Goal: Information Seeking & Learning: Learn about a topic

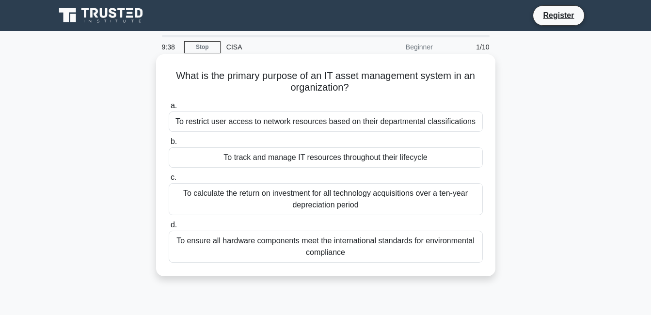
click at [279, 248] on div "To ensure all hardware components meet the international standards for environm…" at bounding box center [326, 247] width 314 height 32
click at [169, 228] on input "d. To ensure all hardware components meet the international standards for envir…" at bounding box center [169, 225] width 0 height 6
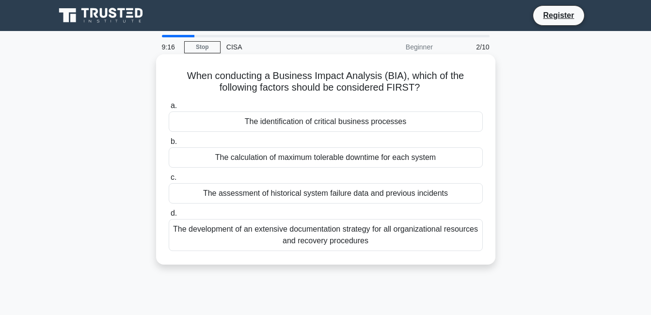
click at [339, 127] on div "The identification of critical business processes" at bounding box center [326, 121] width 314 height 20
click at [169, 109] on input "a. The identification of critical business processes" at bounding box center [169, 106] width 0 height 6
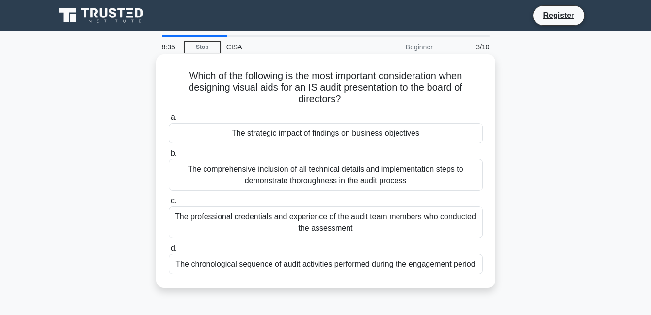
click at [345, 181] on div "The comprehensive inclusion of all technical details and implementation steps t…" at bounding box center [326, 175] width 314 height 32
click at [169, 157] on input "b. The comprehensive inclusion of all technical details and implementation step…" at bounding box center [169, 153] width 0 height 6
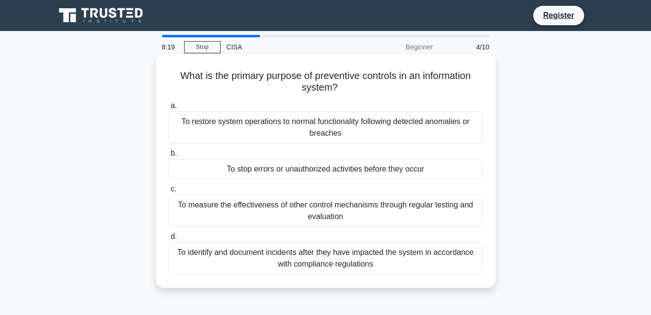
click at [343, 258] on div "To identify and document incidents after they have impacted the system in accor…" at bounding box center [326, 258] width 314 height 32
click at [169, 240] on input "d. To identify and document incidents after they have impacted the system in ac…" at bounding box center [169, 237] width 0 height 6
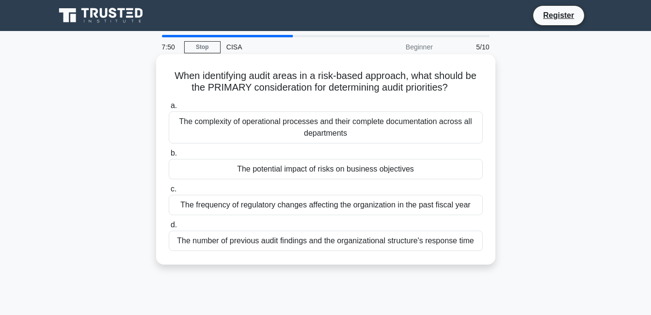
click at [333, 177] on div "The potential impact of risks on business objectives" at bounding box center [326, 169] width 314 height 20
click at [169, 157] on input "b. The potential impact of risks on business objectives" at bounding box center [169, 153] width 0 height 6
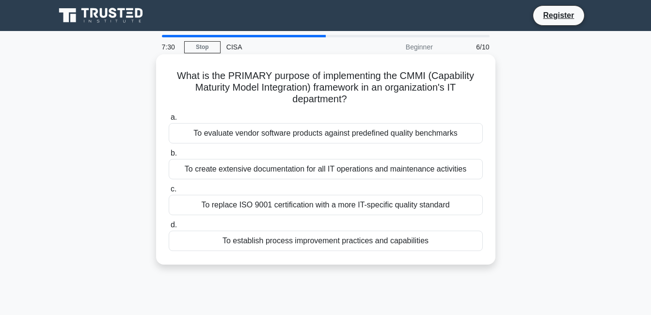
click at [333, 204] on div "To replace ISO 9001 certification with a more IT-specific quality standard" at bounding box center [326, 205] width 314 height 20
click at [169, 192] on input "c. To replace ISO 9001 certification with a more IT-specific quality standard" at bounding box center [169, 189] width 0 height 6
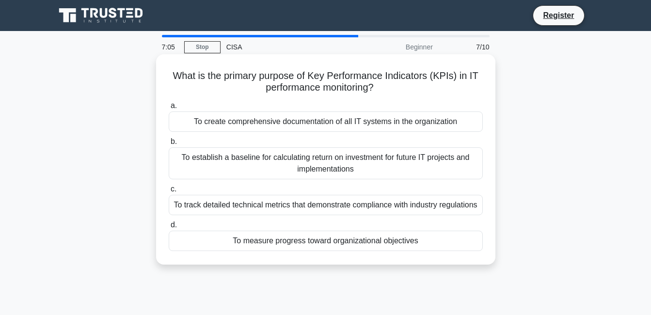
click at [354, 115] on div "To create comprehensive documentation of all IT systems in the organization" at bounding box center [326, 121] width 314 height 20
click at [169, 109] on input "a. To create comprehensive documentation of all IT systems in the organization" at bounding box center [169, 106] width 0 height 6
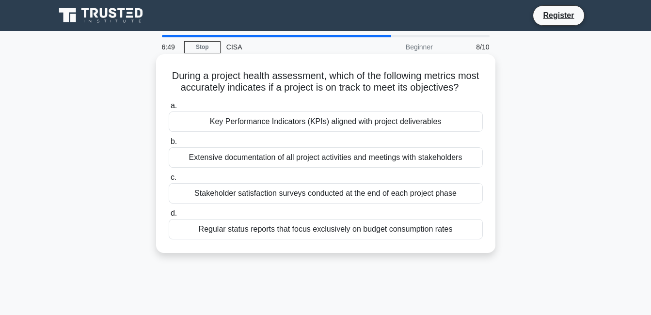
click at [385, 132] on div "Key Performance Indicators (KPIs) aligned with project deliverables" at bounding box center [326, 121] width 314 height 20
click at [169, 109] on input "a. Key Performance Indicators (KPIs) aligned with project deliverables" at bounding box center [169, 106] width 0 height 6
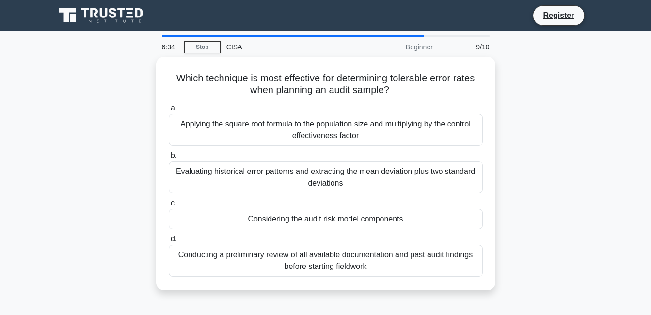
click at [385, 139] on div "Applying the square root formula to the population size and multiplying by the …" at bounding box center [326, 130] width 314 height 32
click at [169, 111] on input "a. Applying the square root formula to the population size and multiplying by t…" at bounding box center [169, 108] width 0 height 6
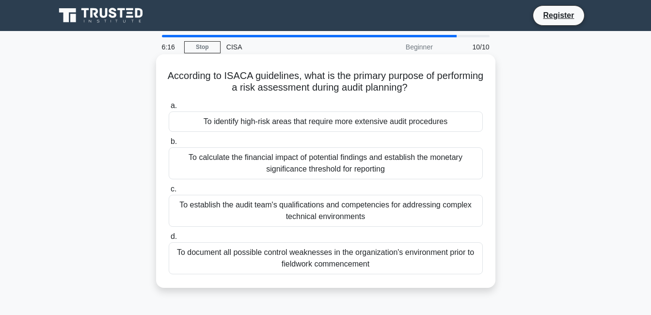
click at [329, 248] on div "To document all possible control weaknesses in the organization's environment p…" at bounding box center [326, 258] width 314 height 32
click at [169, 240] on input "d. To document all possible control weaknesses in the organization's environmen…" at bounding box center [169, 237] width 0 height 6
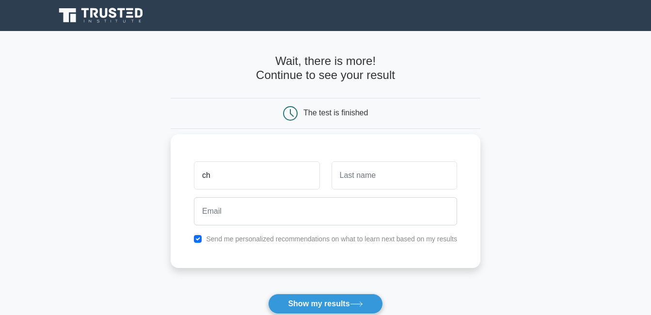
type input "c"
type input "blaise"
click at [268, 294] on button "Show my results" at bounding box center [325, 304] width 114 height 20
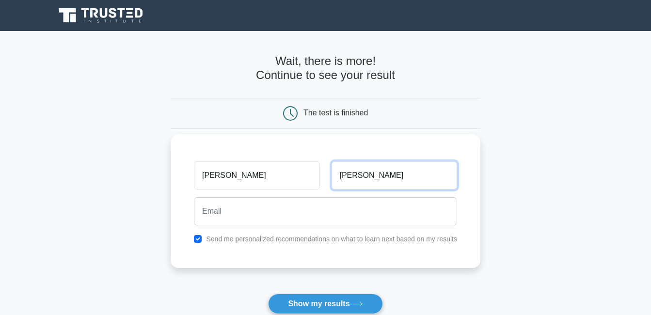
type input "duruaku"
click at [268, 294] on button "Show my results" at bounding box center [325, 304] width 114 height 20
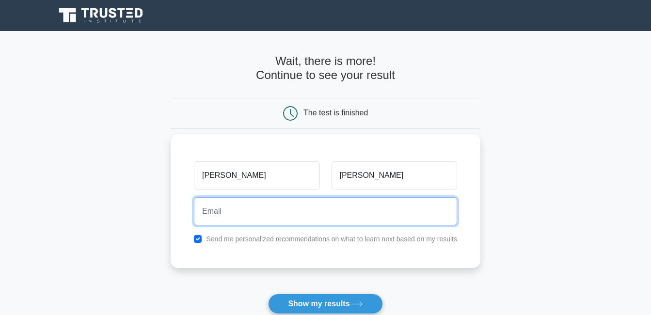
click at [263, 204] on input "email" at bounding box center [325, 211] width 263 height 28
type input "ourfutureduraku07@gmail.com"
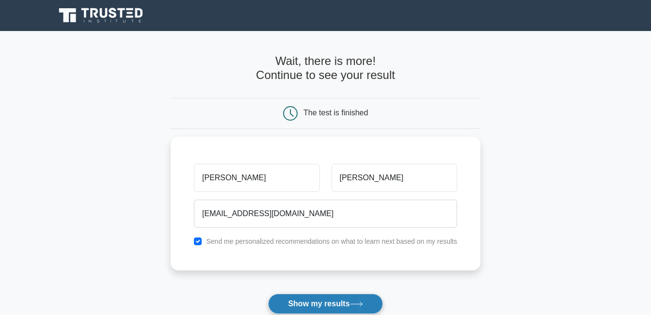
click at [293, 305] on button "Show my results" at bounding box center [325, 304] width 114 height 20
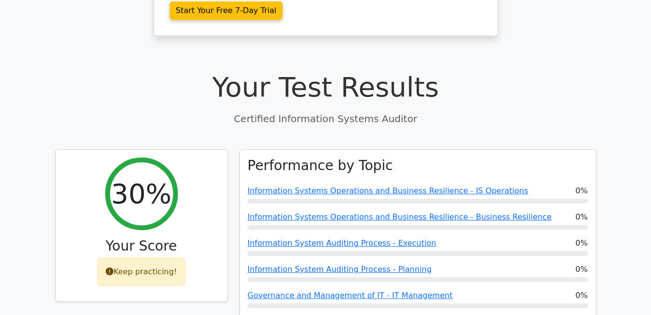
scroll to position [271, 0]
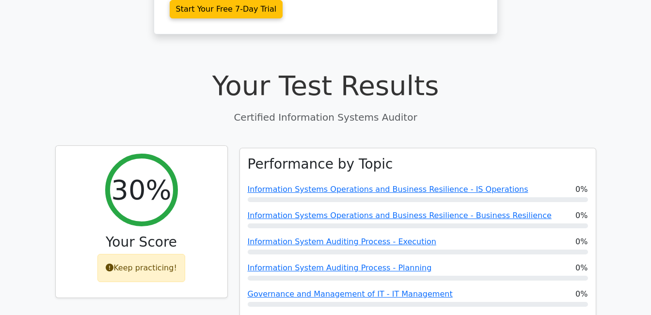
click at [151, 254] on div "Keep practicing!" at bounding box center [141, 268] width 88 height 28
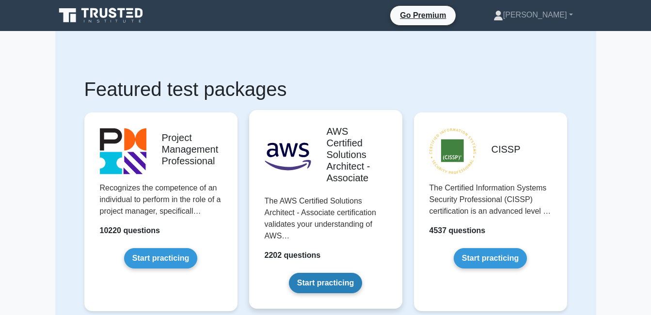
click at [355, 283] on link "Start practicing" at bounding box center [325, 283] width 73 height 20
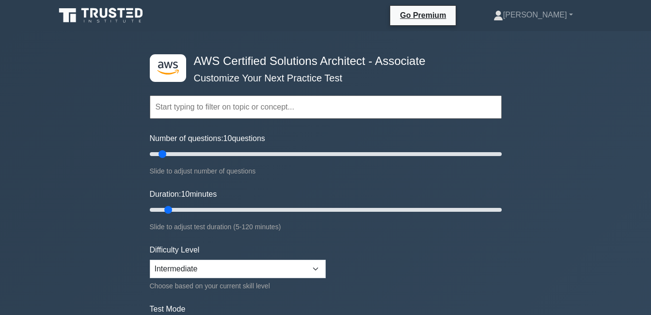
click at [264, 114] on input "text" at bounding box center [326, 106] width 352 height 23
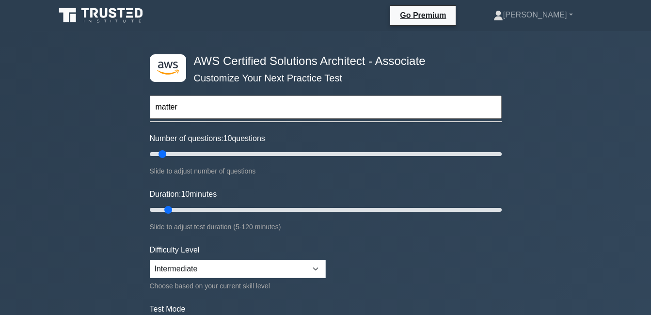
click at [240, 105] on input "matter" at bounding box center [326, 106] width 352 height 23
type input "m"
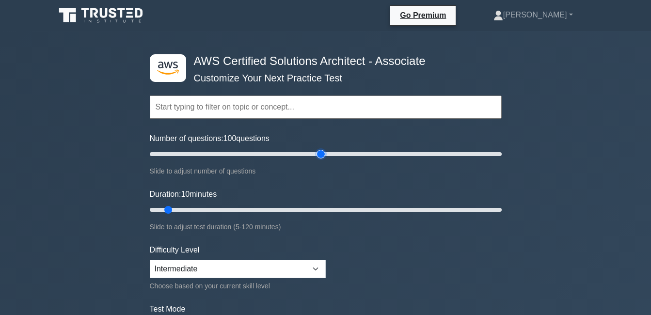
drag, startPoint x: 174, startPoint y: 155, endPoint x: 322, endPoint y: 150, distance: 148.9
type input "100"
click at [325, 148] on input "Number of questions: 100 questions" at bounding box center [326, 154] width 352 height 12
drag, startPoint x: 175, startPoint y: 209, endPoint x: 294, endPoint y: 204, distance: 118.9
type input "50"
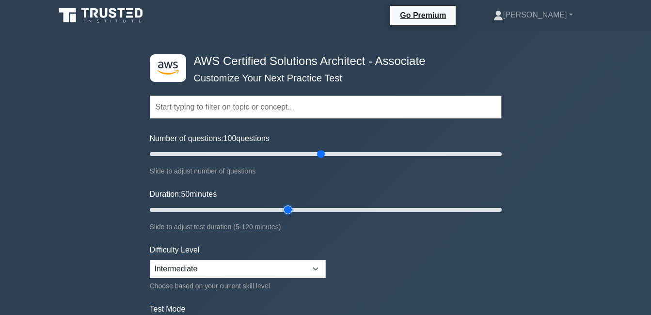
click at [294, 204] on input "Duration: 50 minutes" at bounding box center [326, 210] width 352 height 12
click at [315, 264] on select "Beginner Intermediate Expert" at bounding box center [238, 269] width 176 height 18
click at [150, 260] on select "Beginner Intermediate Expert" at bounding box center [238, 269] width 176 height 18
select select "beginner"
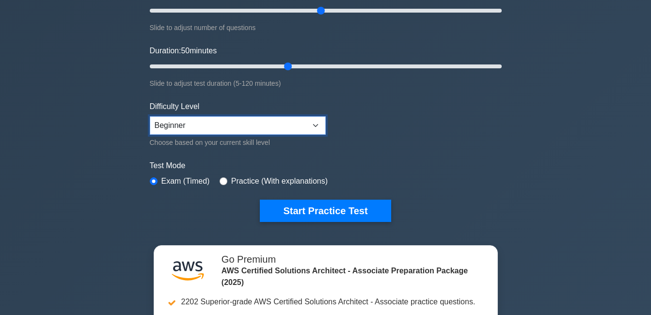
scroll to position [292, 0]
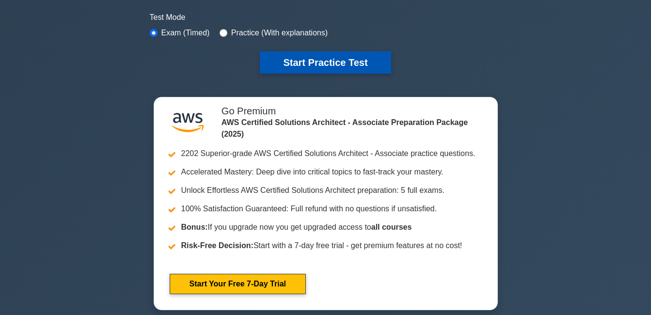
click at [366, 60] on button "Start Practice Test" at bounding box center [325, 62] width 131 height 22
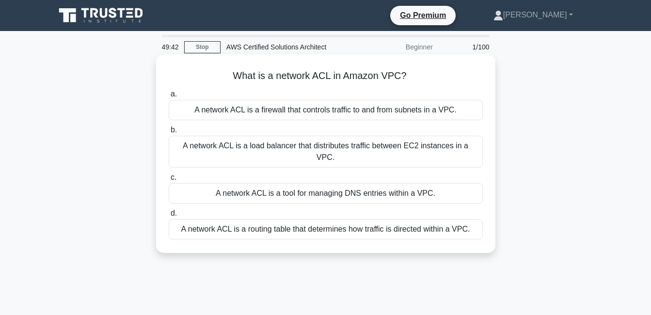
click at [312, 148] on div "A network ACL is a load balancer that distributes traffic between EC2 instances…" at bounding box center [326, 152] width 314 height 32
click at [169, 133] on input "b. A network ACL is a load balancer that distributes traffic between EC2 instan…" at bounding box center [169, 130] width 0 height 6
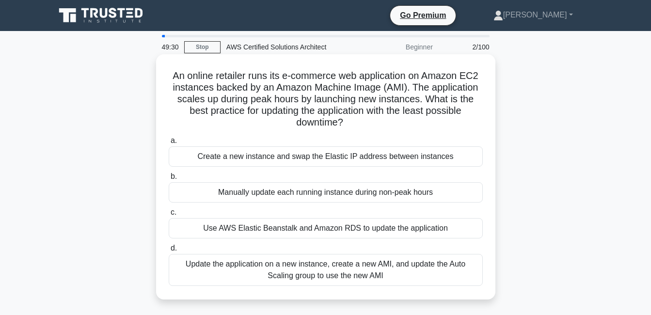
click at [260, 198] on div "Manually update each running instance during non-peak hours" at bounding box center [326, 192] width 314 height 20
click at [169, 180] on input "b. Manually update each running instance during non-peak hours" at bounding box center [169, 177] width 0 height 6
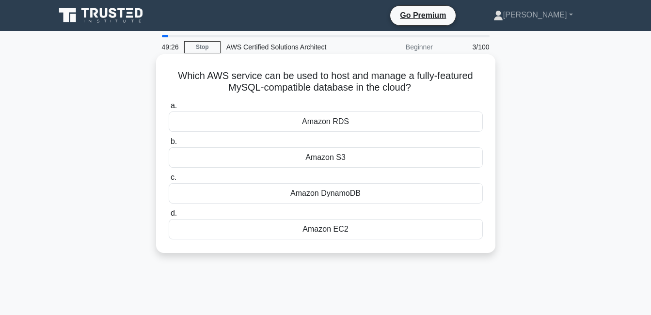
click at [260, 161] on div "Amazon S3" at bounding box center [326, 157] width 314 height 20
click at [169, 145] on input "b. Amazon S3" at bounding box center [169, 142] width 0 height 6
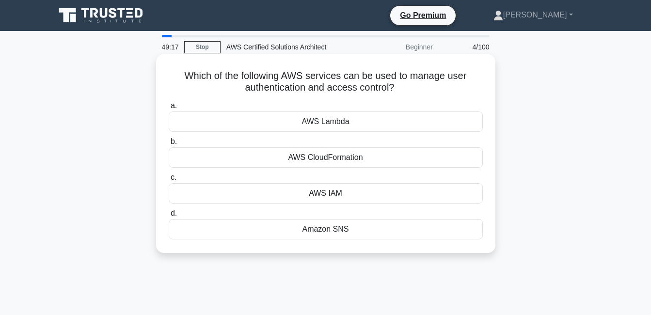
click at [252, 127] on div "AWS Lambda" at bounding box center [326, 121] width 314 height 20
click at [169, 109] on input "a. AWS Lambda" at bounding box center [169, 106] width 0 height 6
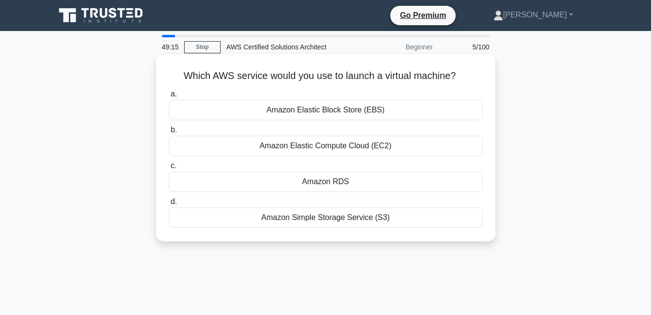
click at [260, 144] on div "Amazon Elastic Compute Cloud (EC2)" at bounding box center [326, 146] width 314 height 20
click at [169, 133] on input "b. Amazon Elastic Compute Cloud (EC2)" at bounding box center [169, 130] width 0 height 6
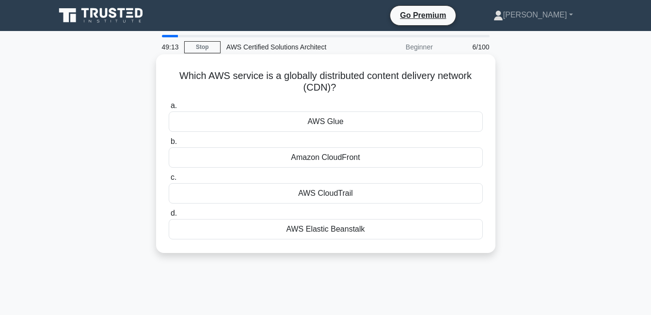
click at [260, 121] on div "AWS Glue" at bounding box center [326, 121] width 314 height 20
click at [169, 109] on input "a. AWS Glue" at bounding box center [169, 106] width 0 height 6
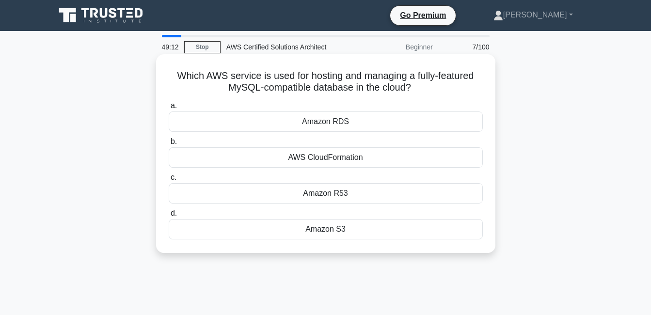
click at [258, 122] on div "Amazon RDS" at bounding box center [326, 121] width 314 height 20
click at [169, 109] on input "a. Amazon RDS" at bounding box center [169, 106] width 0 height 6
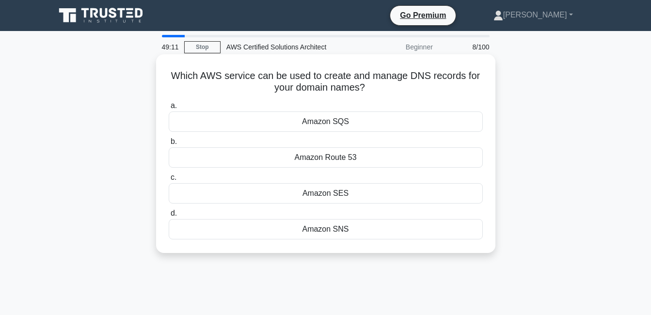
click at [265, 136] on label "b. Amazon Route 53" at bounding box center [326, 152] width 314 height 32
click at [169, 139] on input "b. Amazon Route 53" at bounding box center [169, 142] width 0 height 6
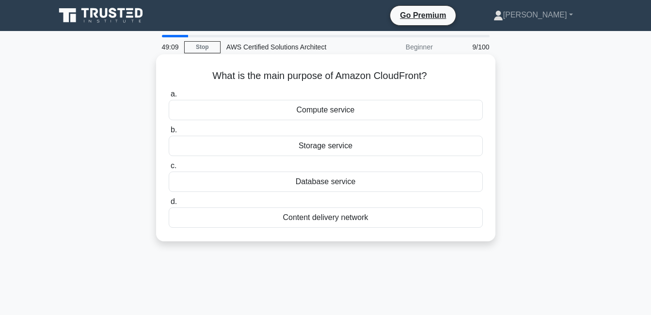
click at [266, 142] on div "Storage service" at bounding box center [326, 146] width 314 height 20
click at [169, 133] on input "b. Storage service" at bounding box center [169, 130] width 0 height 6
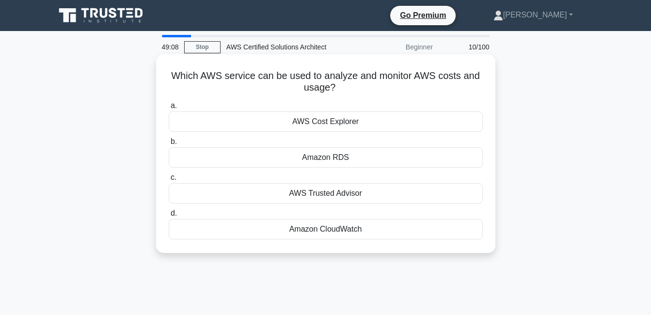
click at [263, 122] on div "AWS Cost Explorer" at bounding box center [326, 121] width 314 height 20
click at [169, 109] on input "a. AWS Cost Explorer" at bounding box center [169, 106] width 0 height 6
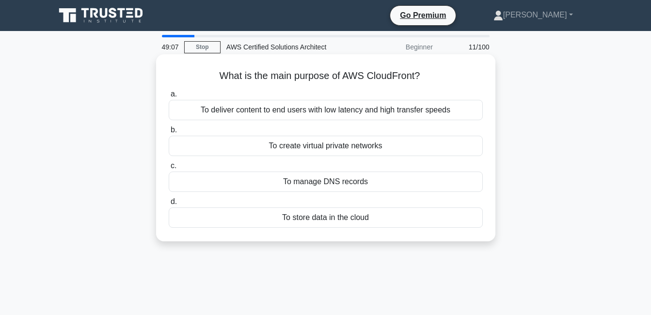
click at [287, 221] on div "To store data in the cloud" at bounding box center [326, 217] width 314 height 20
click at [169, 205] on input "d. To store data in the cloud" at bounding box center [169, 202] width 0 height 6
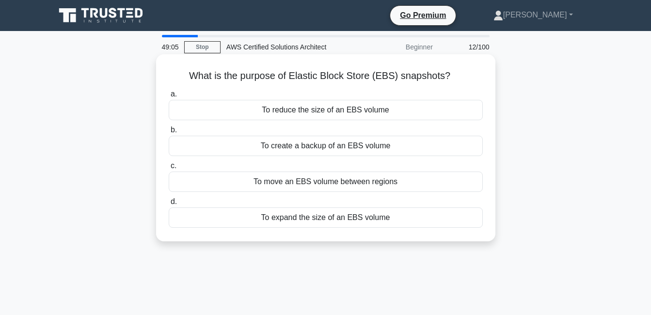
click at [265, 140] on div "To create a backup of an EBS volume" at bounding box center [326, 146] width 314 height 20
click at [169, 133] on input "b. To create a backup of an EBS volume" at bounding box center [169, 130] width 0 height 6
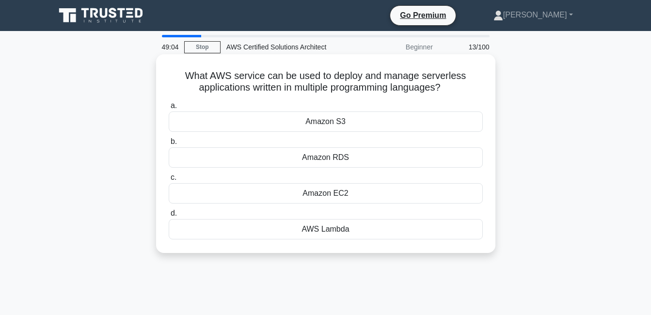
click at [271, 164] on div "Amazon RDS" at bounding box center [326, 157] width 314 height 20
click at [169, 145] on input "b. Amazon RDS" at bounding box center [169, 142] width 0 height 6
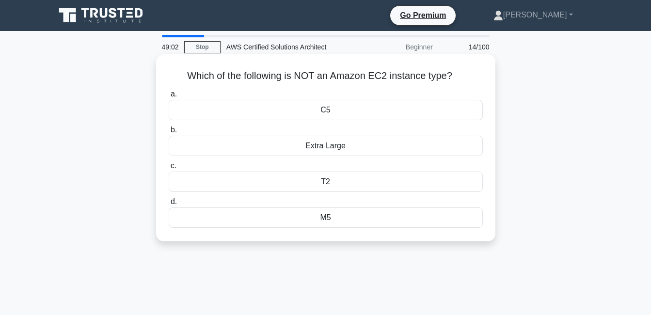
click at [287, 191] on div "T2" at bounding box center [326, 182] width 314 height 20
click at [169, 169] on input "c. T2" at bounding box center [169, 166] width 0 height 6
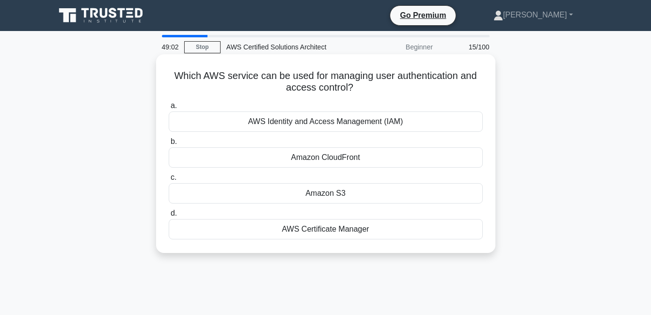
drag, startPoint x: 287, startPoint y: 191, endPoint x: 302, endPoint y: 213, distance: 26.2
click at [302, 213] on div "a. AWS Identity and Access Management (IAM) b. Amazon CloudFront c. d." at bounding box center [326, 169] width 326 height 143
drag, startPoint x: 302, startPoint y: 213, endPoint x: 317, endPoint y: 241, distance: 32.1
click at [317, 239] on div "AWS Certificate Manager" at bounding box center [326, 229] width 314 height 20
click at [169, 217] on input "d. AWS Certificate Manager" at bounding box center [169, 213] width 0 height 6
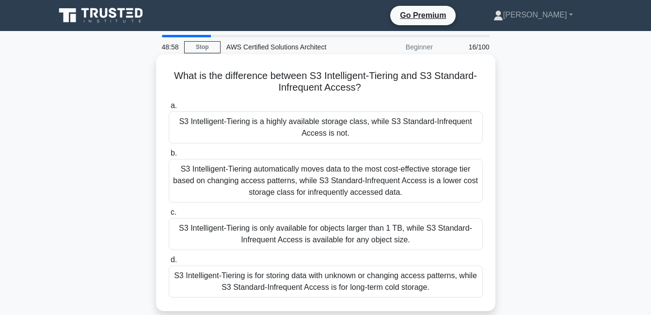
click at [271, 145] on div "a. S3 Intelligent-Tiering is a highly available storage class, while S3 Standar…" at bounding box center [326, 199] width 326 height 202
click at [273, 130] on div "S3 Intelligent-Tiering is a highly available storage class, while S3 Standard-I…" at bounding box center [326, 127] width 314 height 32
click at [169, 109] on input "a. S3 Intelligent-Tiering is a highly available storage class, while S3 Standar…" at bounding box center [169, 106] width 0 height 6
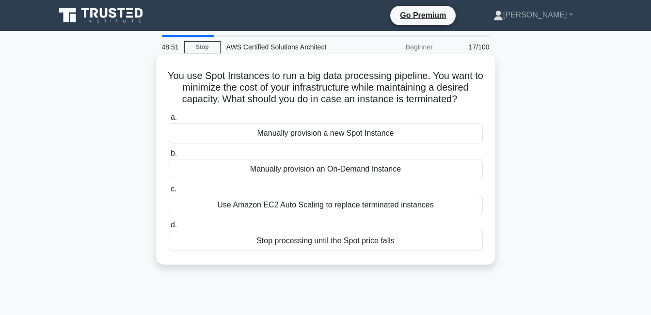
click at [293, 168] on div "Manually provision an On-Demand Instance" at bounding box center [326, 169] width 314 height 20
click at [169, 157] on input "b. Manually provision an On-Demand Instance" at bounding box center [169, 153] width 0 height 6
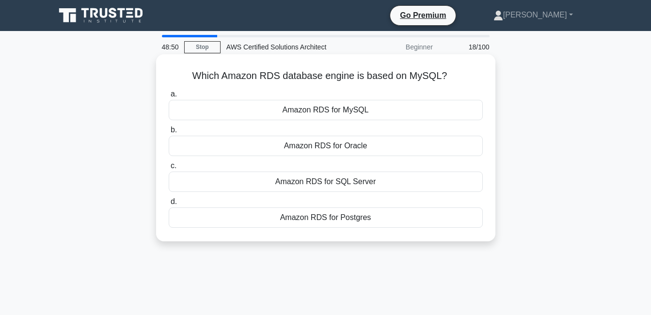
click at [298, 197] on label "d. Amazon RDS for Postgres" at bounding box center [326, 212] width 314 height 32
click at [169, 199] on input "d. Amazon RDS for Postgres" at bounding box center [169, 202] width 0 height 6
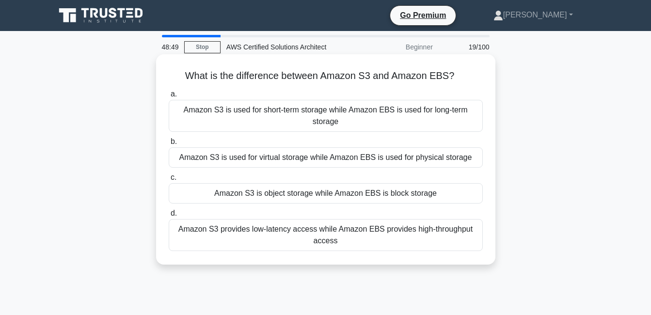
click at [300, 158] on div "Amazon S3 is used for virtual storage while Amazon EBS is used for physical sto…" at bounding box center [326, 157] width 314 height 20
click at [169, 145] on input "b. Amazon S3 is used for virtual storage while Amazon EBS is used for physical …" at bounding box center [169, 142] width 0 height 6
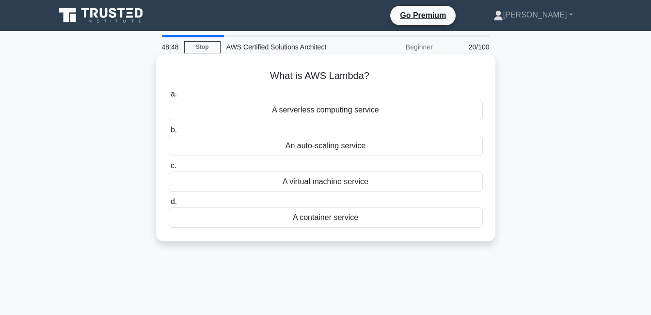
click at [291, 133] on label "b. An auto-scaling service" at bounding box center [326, 140] width 314 height 32
click at [169, 133] on input "b. An auto-scaling service" at bounding box center [169, 130] width 0 height 6
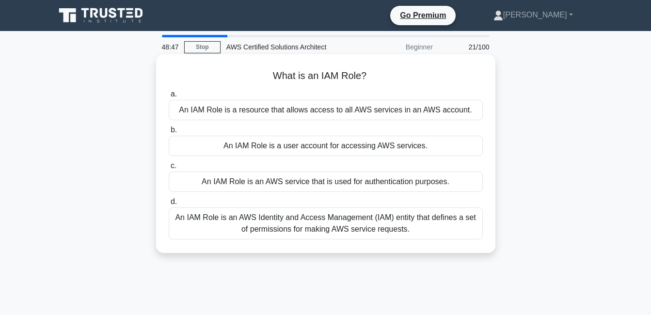
click at [314, 204] on label "d. An IAM Role is an AWS Identity and Access Management (IAM) entity that defin…" at bounding box center [326, 218] width 314 height 44
click at [169, 204] on input "d. An IAM Role is an AWS Identity and Access Management (IAM) entity that defin…" at bounding box center [169, 202] width 0 height 6
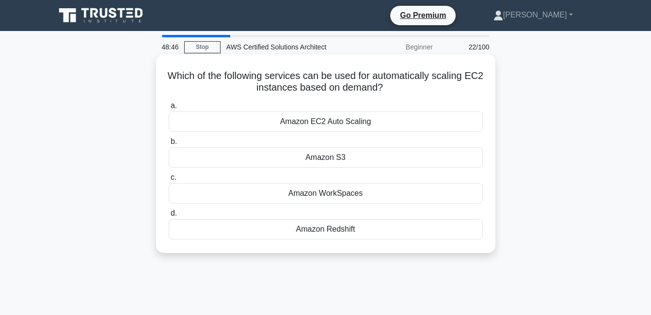
click at [331, 248] on div "Which of the following services can be used for automatically scaling EC2 insta…" at bounding box center [326, 153] width 332 height 191
click at [330, 233] on div "Amazon Redshift" at bounding box center [326, 229] width 314 height 20
click at [169, 217] on input "d. Amazon Redshift" at bounding box center [169, 213] width 0 height 6
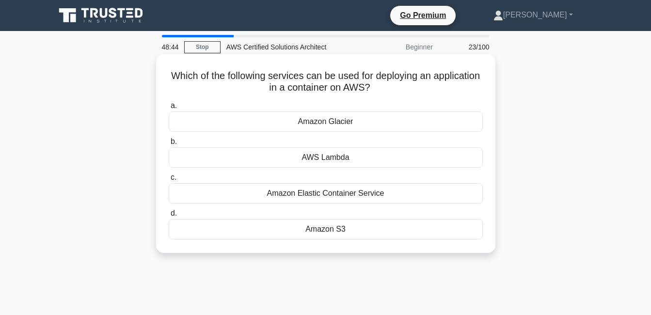
click at [333, 188] on div "Amazon Elastic Container Service" at bounding box center [326, 193] width 314 height 20
click at [169, 181] on input "c. Amazon Elastic Container Service" at bounding box center [169, 177] width 0 height 6
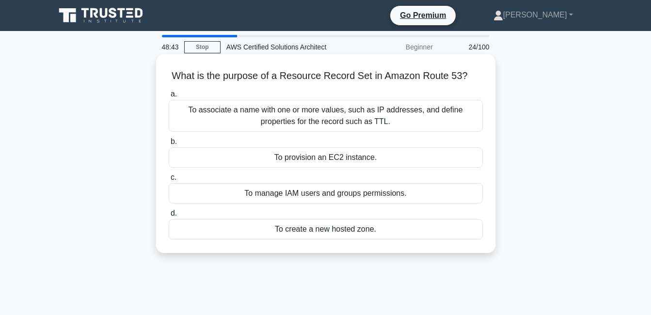
click at [332, 179] on label "c. To manage IAM users and groups permissions." at bounding box center [326, 188] width 314 height 32
click at [169, 179] on input "c. To manage IAM users and groups permissions." at bounding box center [169, 177] width 0 height 6
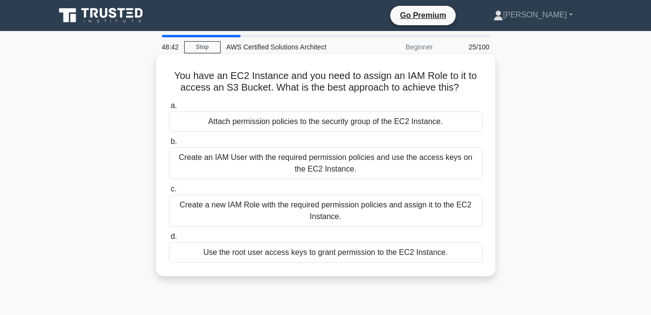
click at [291, 167] on div "Create an IAM User with the required permission policies and use the access key…" at bounding box center [326, 163] width 314 height 32
click at [169, 145] on input "b. Create an IAM User with the required permission policies and use the access …" at bounding box center [169, 142] width 0 height 6
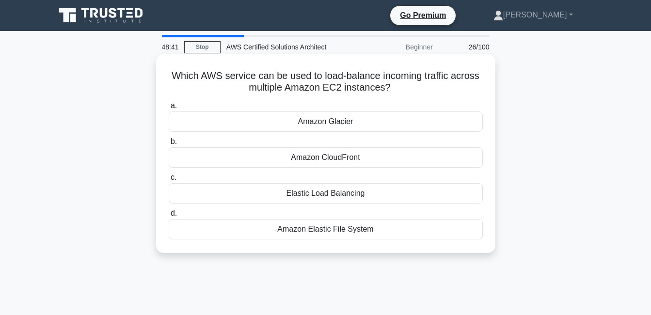
click at [300, 190] on div "Elastic Load Balancing" at bounding box center [326, 193] width 314 height 20
click at [169, 181] on input "c. Elastic Load Balancing" at bounding box center [169, 177] width 0 height 6
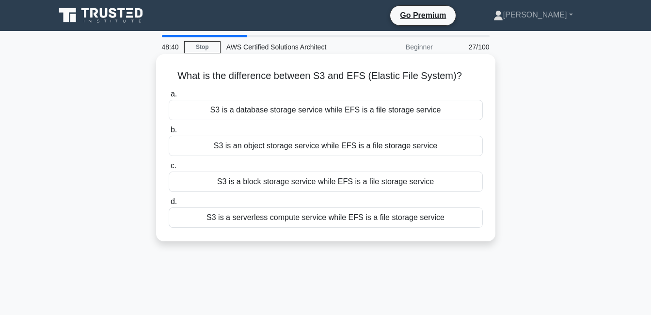
click at [299, 134] on label "b. S3 is an object storage service while EFS is a file storage service" at bounding box center [326, 140] width 314 height 32
click at [169, 133] on input "b. S3 is an object storage service while EFS is a file storage service" at bounding box center [169, 130] width 0 height 6
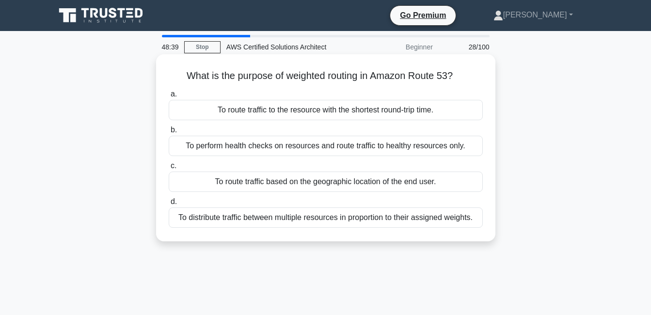
click at [248, 110] on div "To route traffic to the resource with the shortest round-trip time." at bounding box center [326, 110] width 314 height 20
click at [169, 97] on input "a. To route traffic to the resource with the shortest round-trip time." at bounding box center [169, 94] width 0 height 6
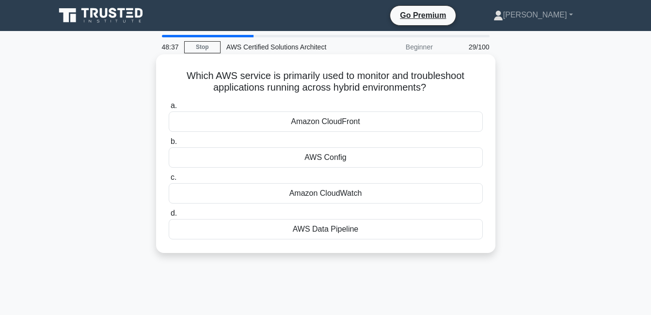
click at [247, 132] on div "Amazon CloudFront" at bounding box center [326, 121] width 314 height 20
click at [169, 109] on input "a. Amazon CloudFront" at bounding box center [169, 106] width 0 height 6
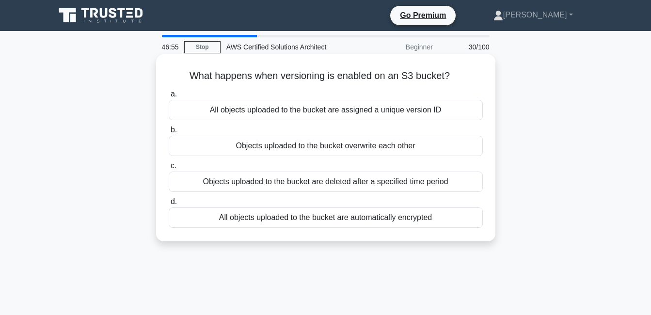
click at [430, 146] on div "Objects uploaded to the bucket overwrite each other" at bounding box center [326, 146] width 314 height 20
click at [169, 133] on input "b. Objects uploaded to the bucket overwrite each other" at bounding box center [169, 130] width 0 height 6
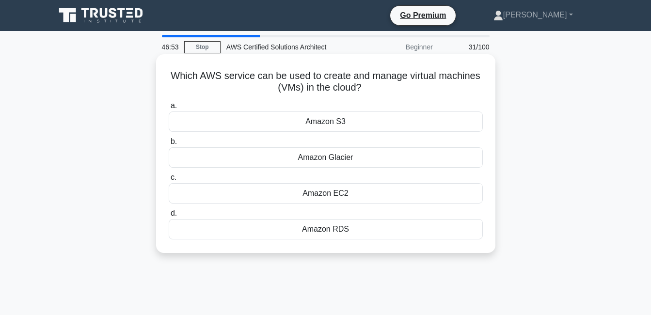
click at [427, 151] on div "Amazon Glacier" at bounding box center [326, 157] width 314 height 20
click at [169, 145] on input "b. Amazon Glacier" at bounding box center [169, 142] width 0 height 6
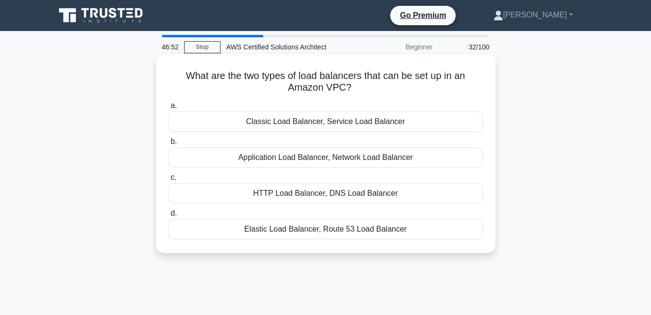
click at [427, 169] on div "a. Classic Load Balancer, Service Load Balancer b. Application Load Balancer, N…" at bounding box center [326, 169] width 326 height 143
click at [430, 187] on div "HTTP Load Balancer, DNS Load Balancer" at bounding box center [326, 193] width 314 height 20
click at [169, 181] on input "c. HTTP Load Balancer, DNS Load Balancer" at bounding box center [169, 177] width 0 height 6
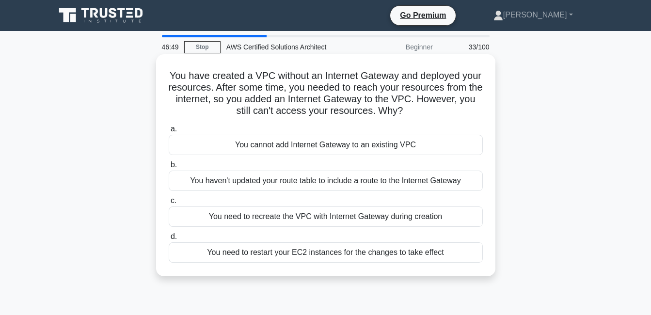
click at [426, 136] on div "You cannot add Internet Gateway to an existing VPC" at bounding box center [326, 145] width 314 height 20
click at [169, 132] on input "a. You cannot add Internet Gateway to an existing VPC" at bounding box center [169, 129] width 0 height 6
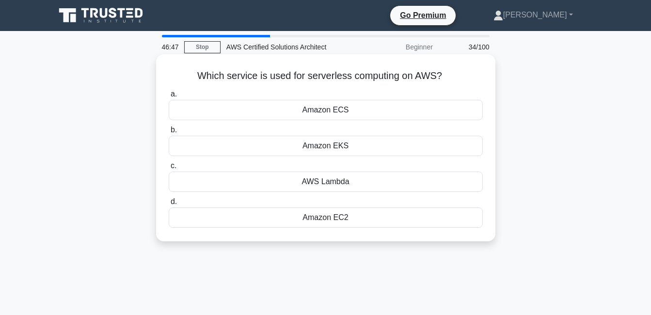
click at [434, 184] on div "AWS Lambda" at bounding box center [326, 182] width 314 height 20
click at [169, 169] on input "c. AWS Lambda" at bounding box center [169, 166] width 0 height 6
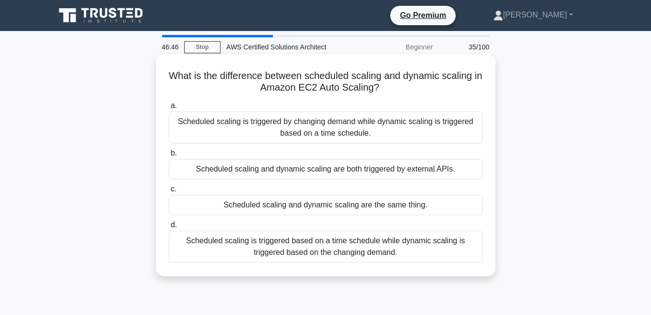
click at [422, 133] on div "Scheduled scaling is triggered by changing demand while dynamic scaling is trig…" at bounding box center [326, 127] width 314 height 32
click at [169, 109] on input "a. Scheduled scaling is triggered by changing demand while dynamic scaling is t…" at bounding box center [169, 106] width 0 height 6
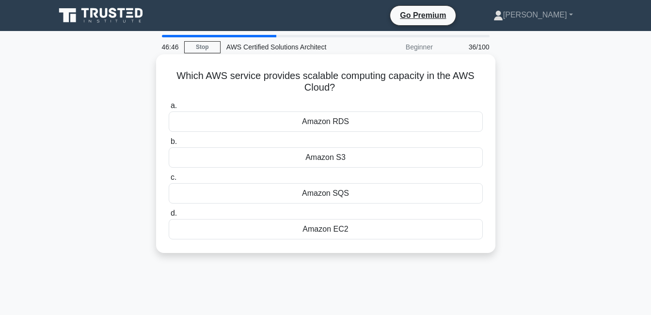
click at [422, 159] on div "Amazon S3" at bounding box center [326, 157] width 314 height 20
click at [169, 145] on input "b. Amazon S3" at bounding box center [169, 142] width 0 height 6
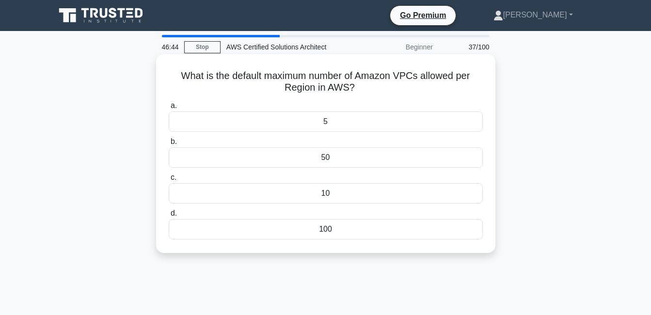
click at [398, 177] on label "c. 10" at bounding box center [326, 188] width 314 height 32
click at [169, 177] on input "c. 10" at bounding box center [169, 177] width 0 height 6
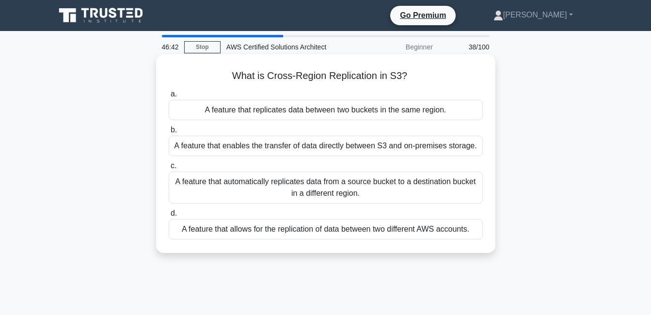
drag, startPoint x: 391, startPoint y: 148, endPoint x: 396, endPoint y: 182, distance: 34.3
click at [396, 182] on div "a. A feature that replicates data between two buckets in the same region. b. A …" at bounding box center [326, 163] width 326 height 155
drag, startPoint x: 396, startPoint y: 182, endPoint x: 417, endPoint y: 237, distance: 58.0
click at [417, 237] on div "A feature that allows for the replication of data between two different AWS acc…" at bounding box center [326, 229] width 314 height 20
click at [169, 217] on input "d. A feature that allows for the replication of data between two different AWS …" at bounding box center [169, 213] width 0 height 6
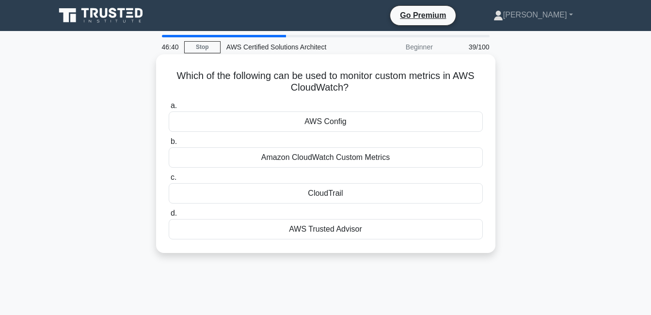
click at [417, 236] on div "AWS Trusted Advisor" at bounding box center [326, 229] width 314 height 20
click at [169, 217] on input "d. AWS Trusted Advisor" at bounding box center [169, 213] width 0 height 6
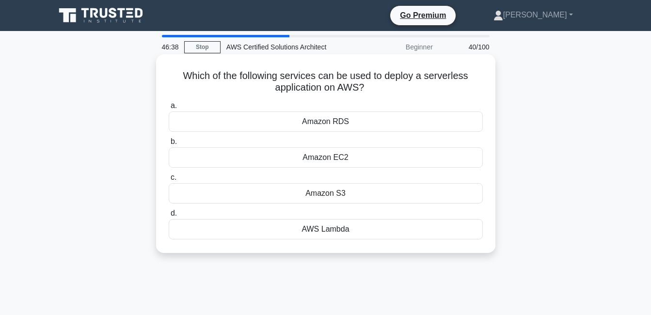
click at [401, 173] on label "c. Amazon S3" at bounding box center [326, 188] width 314 height 32
click at [169, 174] on input "c. Amazon S3" at bounding box center [169, 177] width 0 height 6
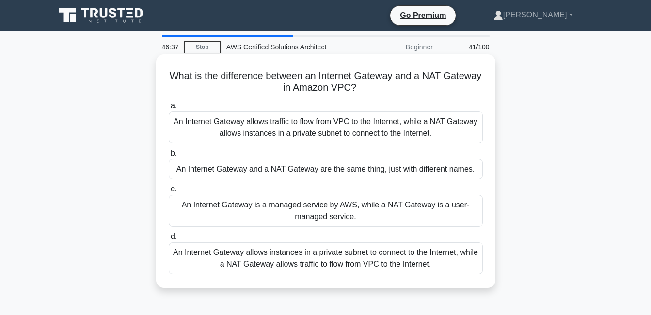
click at [391, 142] on div "An Internet Gateway allows traffic to flow from VPC to the Internet, while a NA…" at bounding box center [326, 127] width 314 height 32
click at [169, 109] on input "a. An Internet Gateway allows traffic to flow from VPC to the Internet, while a…" at bounding box center [169, 106] width 0 height 6
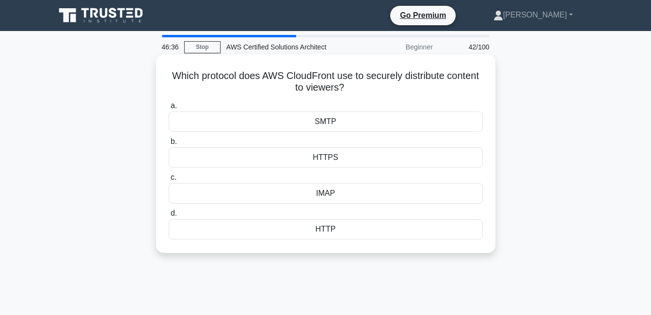
click at [380, 134] on div "a. SMTP b. HTTPS" at bounding box center [326, 169] width 326 height 143
click at [375, 119] on div "SMTP" at bounding box center [326, 121] width 314 height 20
click at [169, 109] on input "a. SMTP" at bounding box center [169, 106] width 0 height 6
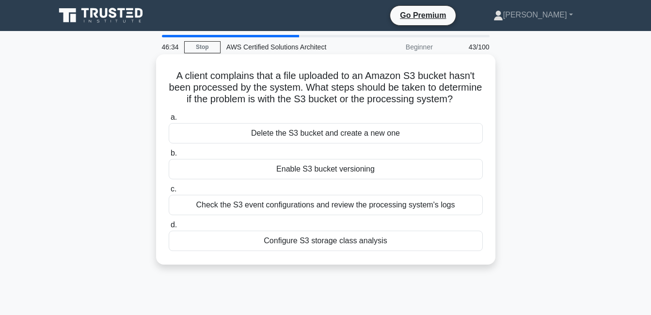
click at [375, 143] on div "Delete the S3 bucket and create a new one" at bounding box center [326, 133] width 314 height 20
click at [169, 121] on input "a. Delete the S3 bucket and create a new one" at bounding box center [169, 117] width 0 height 6
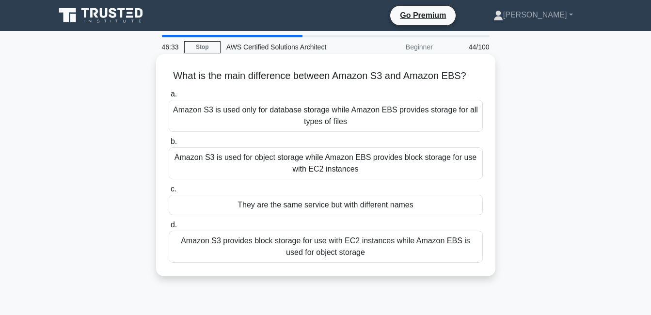
click at [377, 166] on div "Amazon S3 is used for object storage while Amazon EBS provides block storage fo…" at bounding box center [326, 163] width 314 height 32
click at [169, 145] on input "b. Amazon S3 is used for object storage while Amazon EBS provides block storage…" at bounding box center [169, 142] width 0 height 6
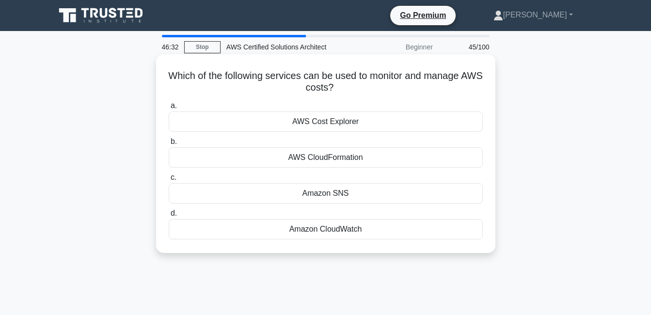
click at [389, 189] on div "Amazon SNS" at bounding box center [326, 193] width 314 height 20
click at [169, 181] on input "c. Amazon SNS" at bounding box center [169, 177] width 0 height 6
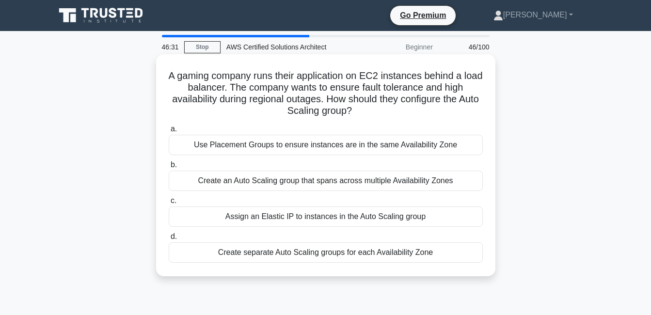
click at [382, 144] on div "Use Placement Groups to ensure instances are in the same Availability Zone" at bounding box center [326, 145] width 314 height 20
click at [169, 132] on input "a. Use Placement Groups to ensure instances are in the same Availability Zone" at bounding box center [169, 129] width 0 height 6
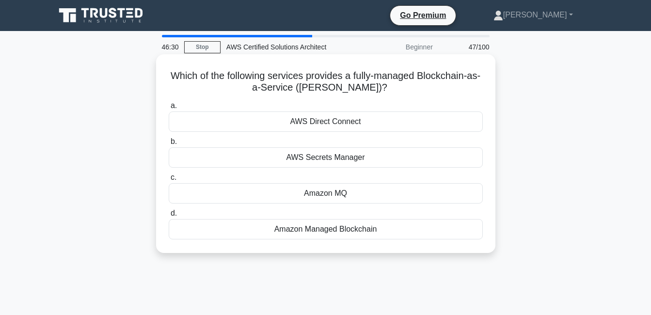
click at [377, 178] on label "c. Amazon MQ" at bounding box center [326, 188] width 314 height 32
click at [169, 178] on input "c. Amazon MQ" at bounding box center [169, 177] width 0 height 6
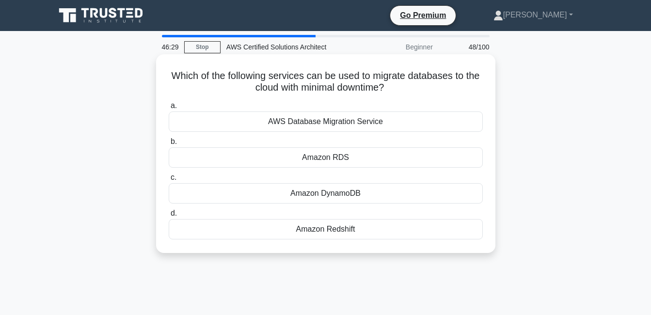
click at [372, 165] on div "Amazon RDS" at bounding box center [326, 157] width 314 height 20
click at [169, 145] on input "b. Amazon RDS" at bounding box center [169, 142] width 0 height 6
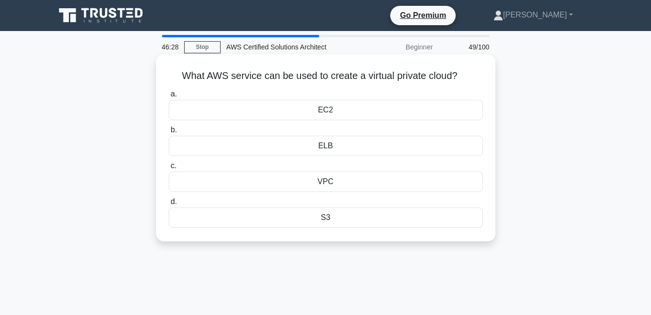
click at [360, 117] on div "EC2" at bounding box center [326, 110] width 314 height 20
click at [169, 97] on input "a. EC2" at bounding box center [169, 94] width 0 height 6
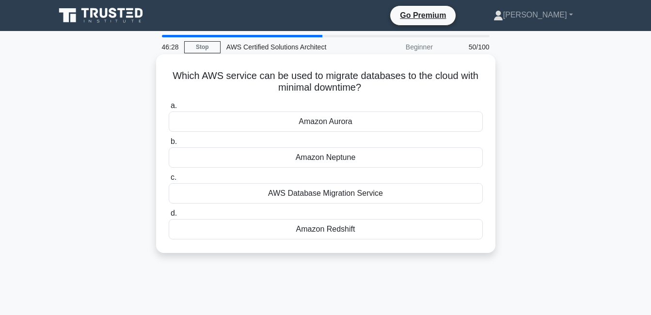
click at [359, 142] on label "b. Amazon Neptune" at bounding box center [326, 152] width 314 height 32
click at [169, 142] on input "b. Amazon Neptune" at bounding box center [169, 142] width 0 height 6
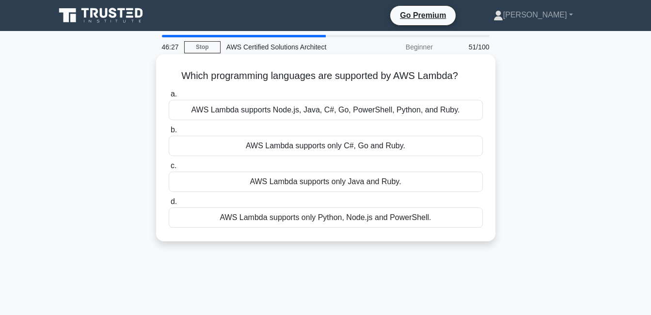
click at [365, 156] on div "AWS Lambda supports only C#, Go and Ruby." at bounding box center [326, 146] width 314 height 20
click at [169, 133] on input "b. AWS Lambda supports only C#, Go and Ruby." at bounding box center [169, 130] width 0 height 6
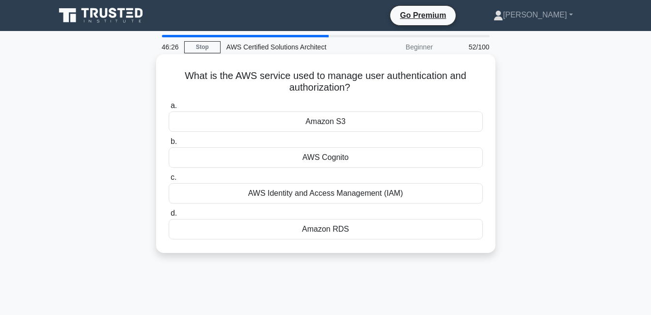
drag, startPoint x: 365, startPoint y: 156, endPoint x: 370, endPoint y: 179, distance: 23.4
click at [370, 179] on div "a. Amazon S3 b. AWS Cognito c. d." at bounding box center [326, 169] width 326 height 143
drag, startPoint x: 370, startPoint y: 179, endPoint x: 374, endPoint y: 195, distance: 16.5
click at [374, 195] on div "AWS Identity and Access Management (IAM)" at bounding box center [326, 193] width 314 height 20
click at [169, 181] on input "c. AWS Identity and Access Management (IAM)" at bounding box center [169, 177] width 0 height 6
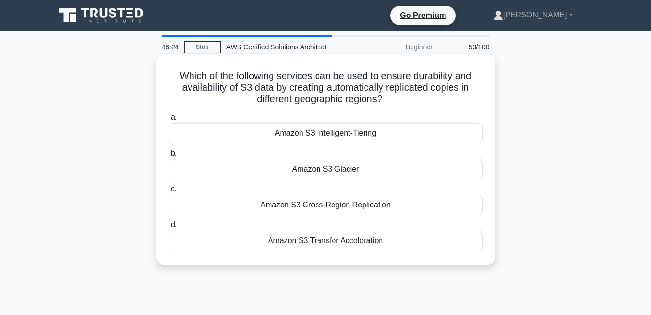
click at [366, 142] on div "Amazon S3 Intelligent-Tiering" at bounding box center [326, 133] width 314 height 20
click at [169, 121] on input "a. Amazon S3 Intelligent-Tiering" at bounding box center [169, 117] width 0 height 6
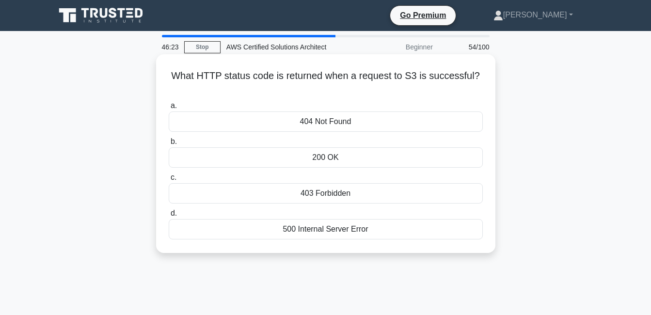
click at [364, 129] on div "404 Not Found" at bounding box center [326, 121] width 314 height 20
click at [169, 109] on input "a. 404 Not Found" at bounding box center [169, 106] width 0 height 6
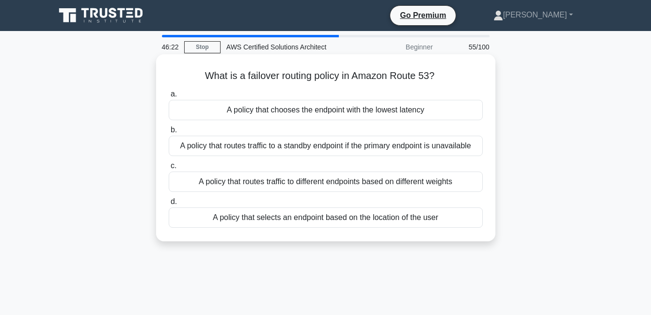
click at [367, 149] on div "A policy that routes traffic to a standby endpoint if the primary endpoint is u…" at bounding box center [326, 146] width 314 height 20
click at [169, 133] on input "b. A policy that routes traffic to a standby endpoint if the primary endpoint i…" at bounding box center [169, 130] width 0 height 6
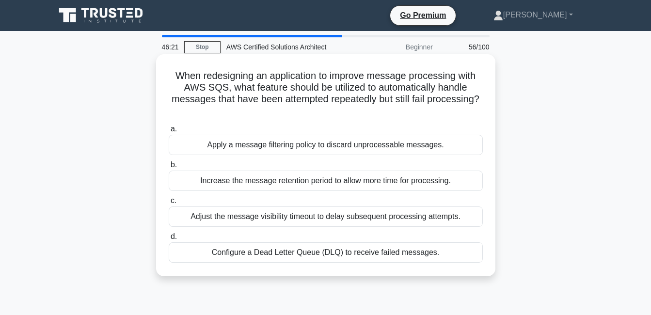
click at [373, 178] on div "Increase the message retention period to allow more time for processing." at bounding box center [326, 181] width 314 height 20
click at [169, 168] on input "b. Increase the message retention period to allow more time for processing." at bounding box center [169, 165] width 0 height 6
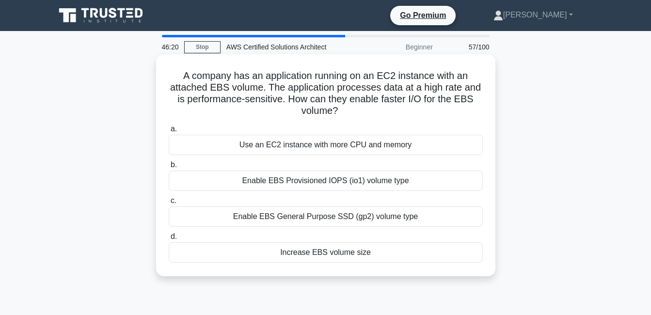
click at [381, 140] on div "Use an EC2 instance with more CPU and memory" at bounding box center [326, 145] width 314 height 20
click at [169, 132] on input "a. Use an EC2 instance with more CPU and memory" at bounding box center [169, 129] width 0 height 6
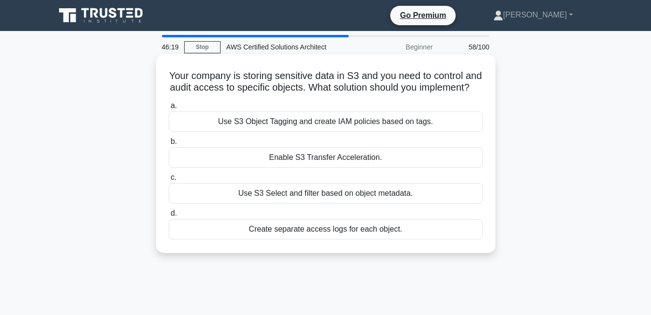
click at [372, 168] on div "Enable S3 Transfer Acceleration." at bounding box center [326, 157] width 314 height 20
click at [169, 145] on input "b. Enable S3 Transfer Acceleration." at bounding box center [169, 142] width 0 height 6
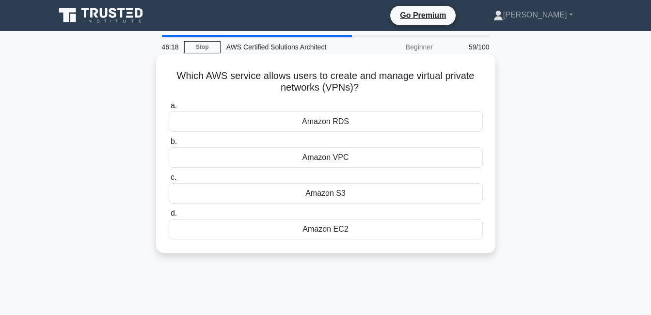
click at [372, 189] on div "Amazon S3" at bounding box center [326, 193] width 314 height 20
click at [169, 181] on input "c. Amazon S3" at bounding box center [169, 177] width 0 height 6
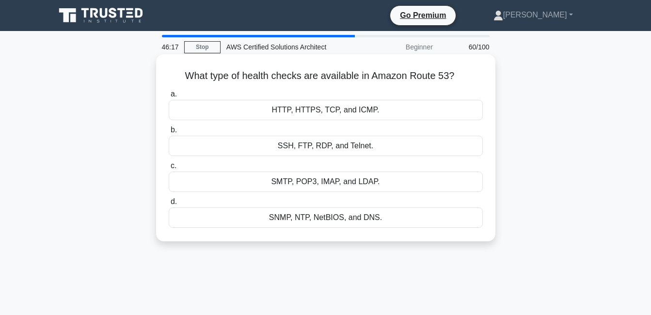
click at [372, 143] on div "SSH, FTP, RDP, and Telnet." at bounding box center [326, 146] width 314 height 20
click at [169, 133] on input "b. SSH, FTP, RDP, and Telnet." at bounding box center [169, 130] width 0 height 6
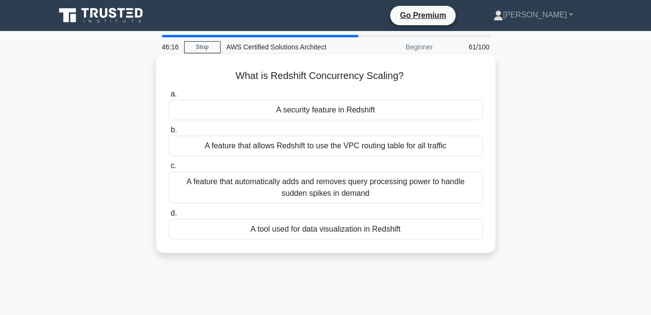
click at [372, 111] on div "A security feature in Redshift" at bounding box center [326, 110] width 314 height 20
click at [169, 97] on input "a. A security feature in Redshift" at bounding box center [169, 94] width 0 height 6
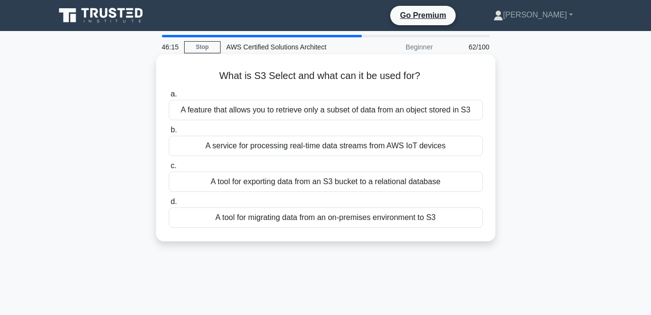
click at [378, 151] on div "A service for processing real-time data streams from AWS IoT devices" at bounding box center [326, 146] width 314 height 20
click at [169, 133] on input "b. A service for processing real-time data streams from AWS IoT devices" at bounding box center [169, 130] width 0 height 6
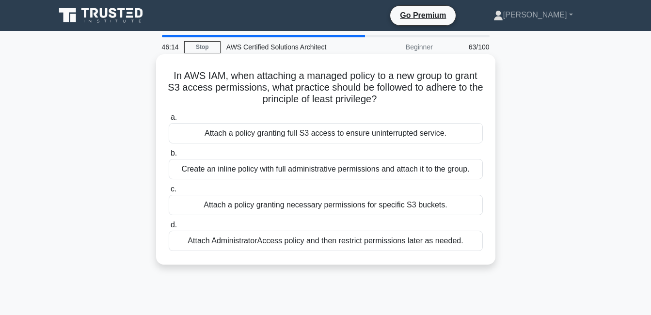
click at [366, 128] on div "Attach a policy granting full S3 access to ensure uninterrupted service." at bounding box center [326, 133] width 314 height 20
click at [169, 121] on input "a. Attach a policy granting full S3 access to ensure uninterrupted service." at bounding box center [169, 117] width 0 height 6
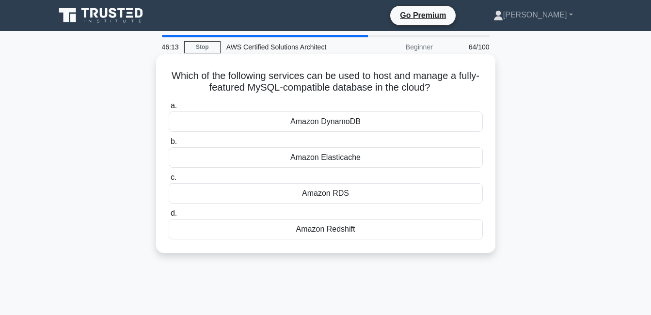
click at [385, 183] on label "c. Amazon RDS" at bounding box center [326, 188] width 314 height 32
click at [169, 181] on input "c. Amazon RDS" at bounding box center [169, 177] width 0 height 6
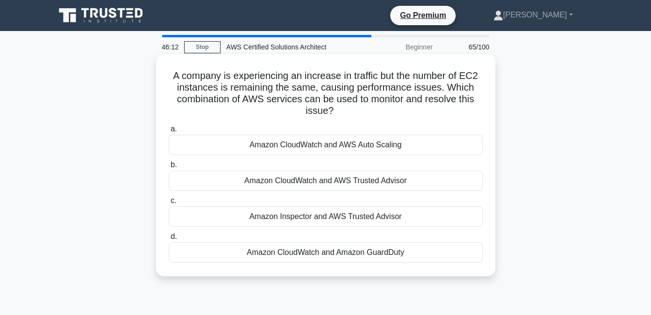
click at [385, 169] on label "b. Amazon CloudWatch and AWS Trusted Advisor" at bounding box center [326, 175] width 314 height 32
click at [169, 168] on input "b. Amazon CloudWatch and AWS Trusted Advisor" at bounding box center [169, 165] width 0 height 6
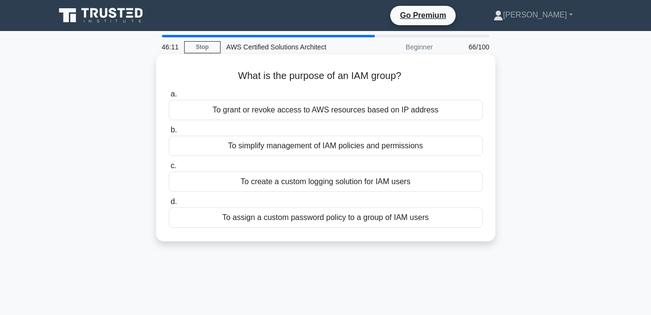
click at [386, 150] on div "To simplify management of IAM policies and permissions" at bounding box center [326, 146] width 314 height 20
click at [169, 133] on input "b. To simplify management of IAM policies and permissions" at bounding box center [169, 130] width 0 height 6
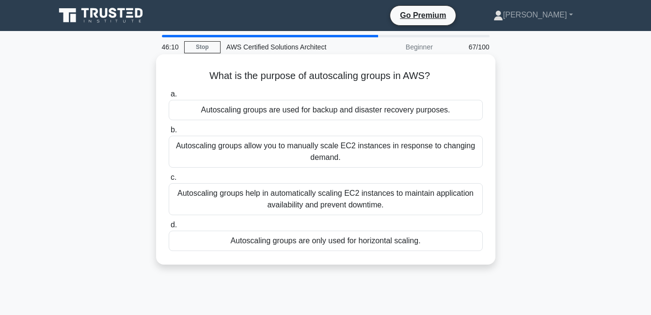
click at [386, 119] on div "Autoscaling groups are used for backup and disaster recovery purposes." at bounding box center [326, 110] width 314 height 20
click at [169, 97] on input "a. Autoscaling groups are used for backup and disaster recovery purposes." at bounding box center [169, 94] width 0 height 6
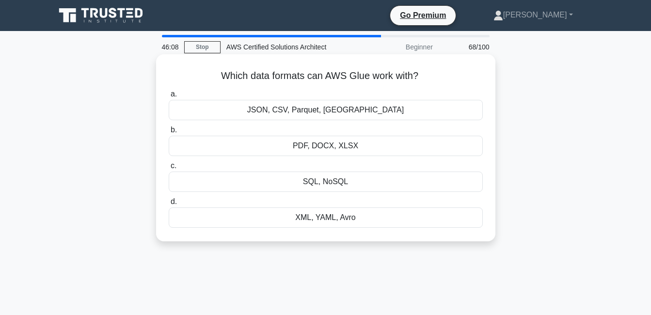
click at [388, 140] on div "PDF, DOCX, XLSX" at bounding box center [326, 146] width 314 height 20
click at [169, 133] on input "b. PDF, DOCX, XLSX" at bounding box center [169, 130] width 0 height 6
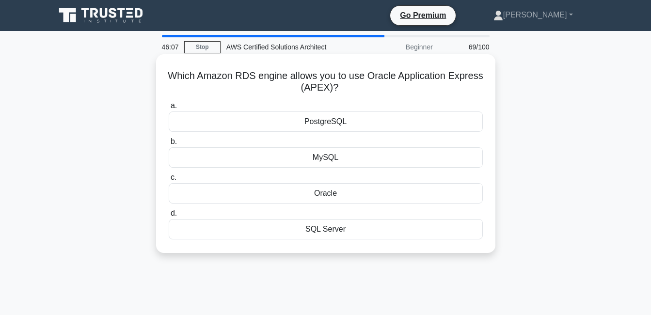
click at [394, 166] on div "MySQL" at bounding box center [326, 157] width 314 height 20
click at [169, 145] on input "b. MySQL" at bounding box center [169, 142] width 0 height 6
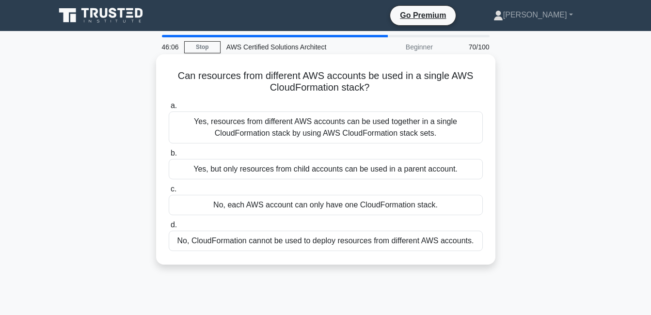
click at [400, 139] on div "Yes, resources from different AWS accounts can be used together in a single Clo…" at bounding box center [326, 127] width 314 height 32
click at [169, 109] on input "a. Yes, resources from different AWS accounts can be used together in a single …" at bounding box center [169, 106] width 0 height 6
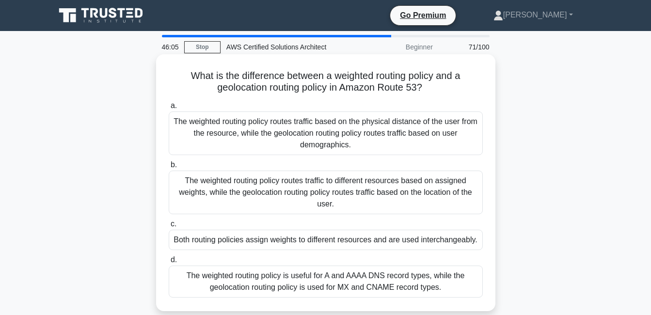
click at [395, 124] on div "The weighted routing policy routes traffic based on the physical distance of th…" at bounding box center [326, 133] width 314 height 44
click at [169, 109] on input "a. The weighted routing policy routes traffic based on the physical distance of…" at bounding box center [169, 106] width 0 height 6
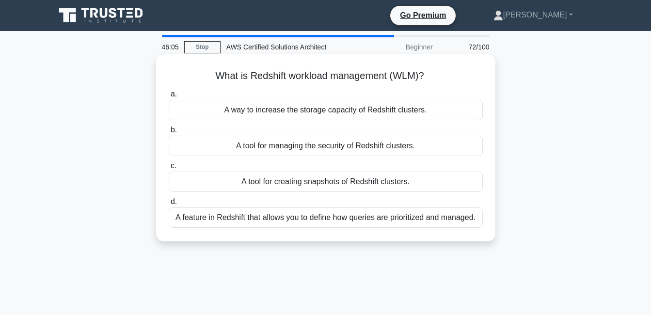
click at [394, 145] on div "A tool for managing the security of Redshift clusters." at bounding box center [326, 146] width 314 height 20
click at [169, 133] on input "b. A tool for managing the security of Redshift clusters." at bounding box center [169, 130] width 0 height 6
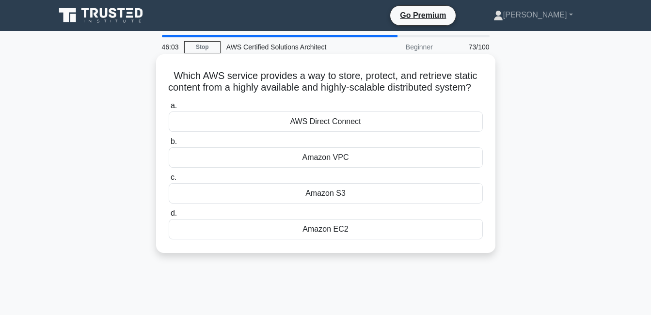
drag, startPoint x: 399, startPoint y: 184, endPoint x: 411, endPoint y: 204, distance: 23.0
click at [411, 204] on label "c. Amazon S3" at bounding box center [326, 188] width 314 height 32
click at [411, 204] on div "Amazon S3" at bounding box center [326, 193] width 314 height 20
click at [169, 181] on input "c. Amazon S3" at bounding box center [169, 177] width 0 height 6
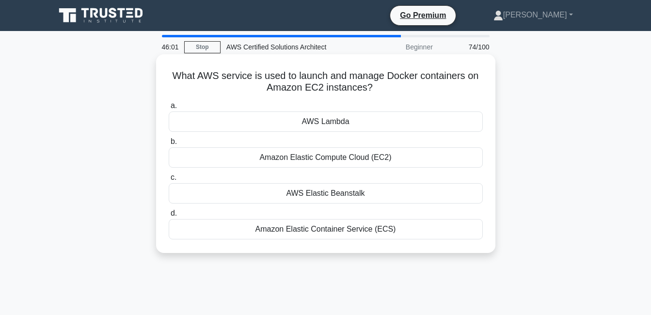
click at [421, 238] on div "Amazon Elastic Container Service (ECS)" at bounding box center [326, 229] width 314 height 20
click at [169, 217] on input "d. Amazon Elastic Container Service (ECS)" at bounding box center [169, 213] width 0 height 6
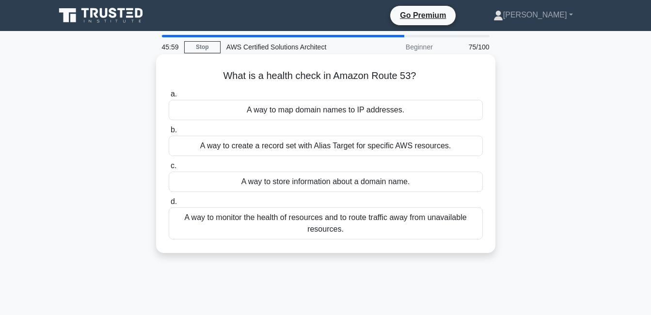
click at [403, 187] on div "A way to store information about a domain name." at bounding box center [326, 182] width 314 height 20
click at [169, 169] on input "c. A way to store information about a domain name." at bounding box center [169, 166] width 0 height 6
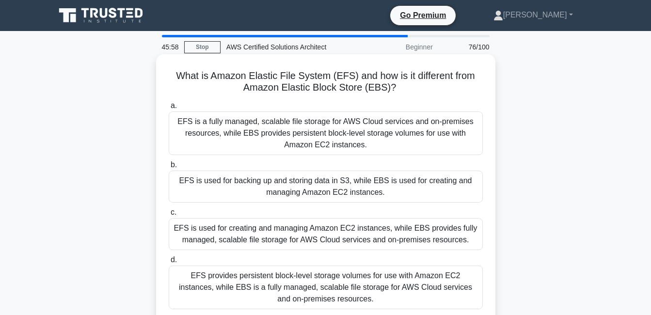
click at [390, 135] on div "EFS is a fully managed, scalable file storage for AWS Cloud services and on-pre…" at bounding box center [326, 133] width 314 height 44
click at [169, 109] on input "a. EFS is a fully managed, scalable file storage for AWS Cloud services and on-…" at bounding box center [169, 106] width 0 height 6
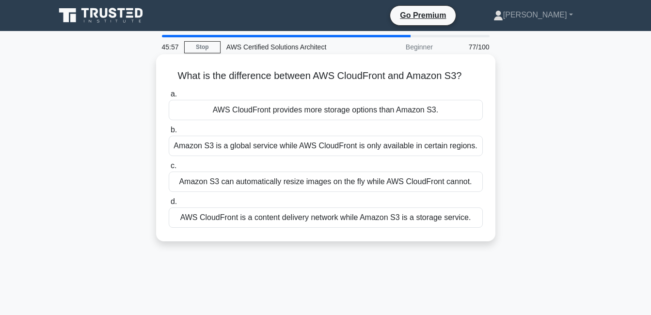
click at [404, 194] on div "a. AWS CloudFront provides more storage options than Amazon S3. b. Amazon S3 is…" at bounding box center [326, 157] width 326 height 143
click at [404, 184] on div "Amazon S3 can automatically resize images on the fly while AWS CloudFront canno…" at bounding box center [326, 182] width 314 height 20
click at [169, 169] on input "c. Amazon S3 can automatically resize images on the fly while AWS CloudFront ca…" at bounding box center [169, 166] width 0 height 6
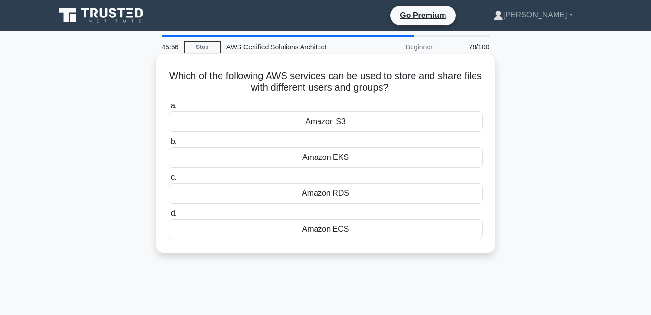
click at [403, 164] on div "Amazon EKS" at bounding box center [326, 157] width 314 height 20
click at [169, 145] on input "b. Amazon EKS" at bounding box center [169, 142] width 0 height 6
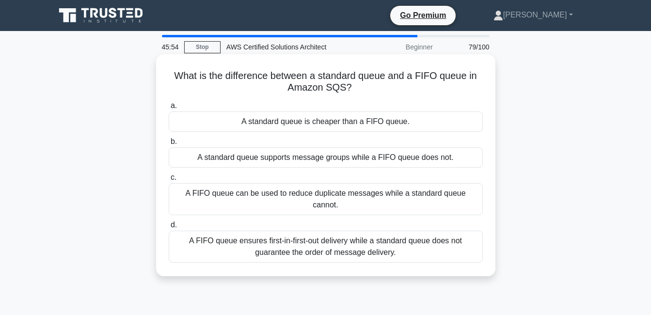
click at [407, 192] on div "A FIFO queue can be used to reduce duplicate messages while a standard queue ca…" at bounding box center [326, 199] width 314 height 32
click at [169, 181] on input "c. A FIFO queue can be used to reduce duplicate messages while a standard queue…" at bounding box center [169, 177] width 0 height 6
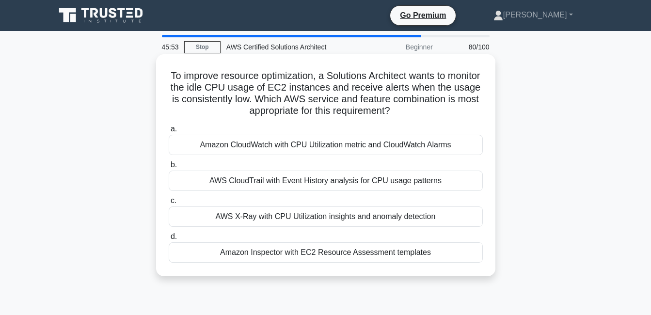
drag, startPoint x: 407, startPoint y: 192, endPoint x: 410, endPoint y: 207, distance: 14.8
click at [410, 207] on div "a. Amazon CloudWatch with CPU Utilization metric and CloudWatch Alarms b. AWS C…" at bounding box center [326, 192] width 326 height 143
drag, startPoint x: 410, startPoint y: 207, endPoint x: 412, endPoint y: 215, distance: 8.7
click at [412, 215] on div "AWS X-Ray with CPU Utilization insights and anomaly detection" at bounding box center [326, 216] width 314 height 20
click at [169, 204] on input "c. AWS X-Ray with CPU Utilization insights and anomaly detection" at bounding box center [169, 201] width 0 height 6
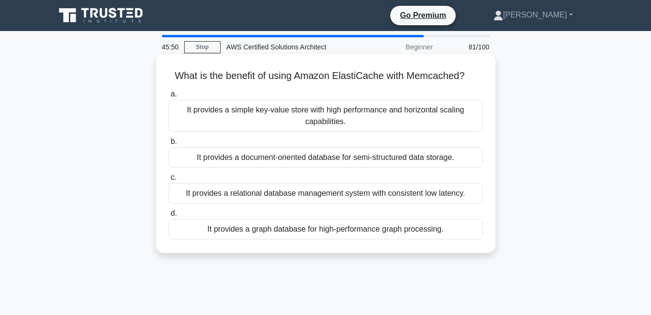
click at [419, 229] on div "It provides a graph database for high-performance graph processing." at bounding box center [326, 229] width 314 height 20
click at [169, 217] on input "d. It provides a graph database for high-performance graph processing." at bounding box center [169, 213] width 0 height 6
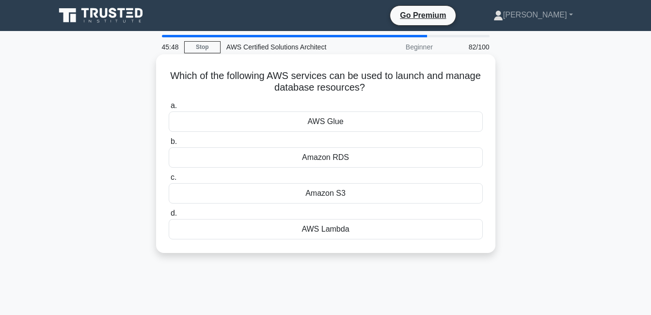
click at [400, 152] on div "Amazon RDS" at bounding box center [326, 157] width 314 height 20
click at [169, 145] on input "b. Amazon RDS" at bounding box center [169, 142] width 0 height 6
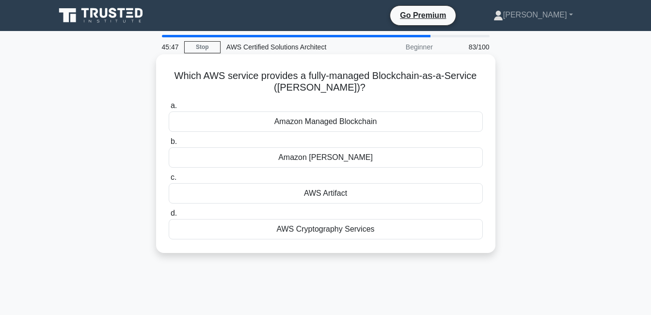
click at [390, 123] on div "Amazon Managed Blockchain" at bounding box center [326, 121] width 314 height 20
click at [169, 109] on input "a. Amazon Managed Blockchain" at bounding box center [169, 106] width 0 height 6
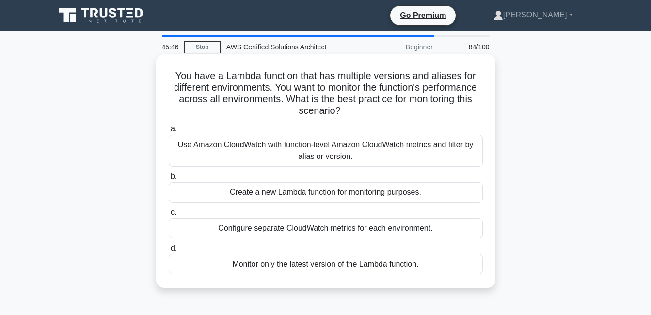
click at [394, 201] on div "Create a new Lambda function for monitoring purposes." at bounding box center [326, 192] width 314 height 20
click at [169, 180] on input "b. Create a new Lambda function for monitoring purposes." at bounding box center [169, 177] width 0 height 6
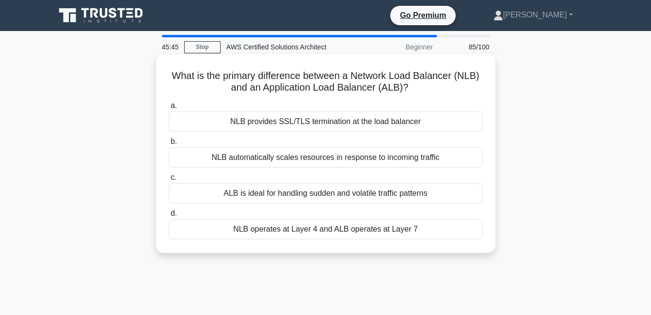
click at [395, 211] on label "d. NLB operates at Layer 4 and ALB operates at Layer 7" at bounding box center [326, 223] width 314 height 32
click at [169, 211] on input "d. NLB operates at Layer 4 and ALB operates at Layer 7" at bounding box center [169, 213] width 0 height 6
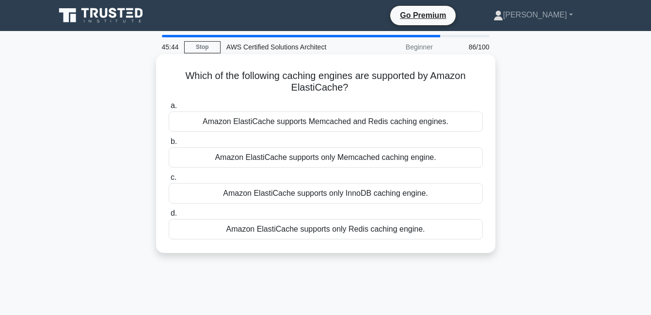
click at [381, 213] on label "d. Amazon ElastiCache supports only Redis caching engine." at bounding box center [326, 223] width 314 height 32
click at [169, 213] on input "d. Amazon ElastiCache supports only Redis caching engine." at bounding box center [169, 213] width 0 height 6
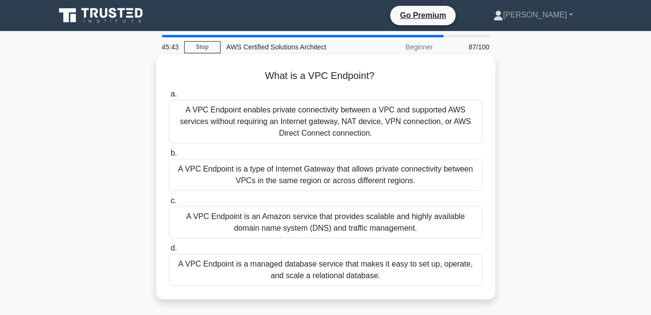
click at [381, 199] on label "c. A VPC Endpoint is an Amazon service that provides scalable and highly availa…" at bounding box center [326, 217] width 314 height 44
click at [169, 199] on input "c. A VPC Endpoint is an Amazon service that provides scalable and highly availa…" at bounding box center [169, 201] width 0 height 6
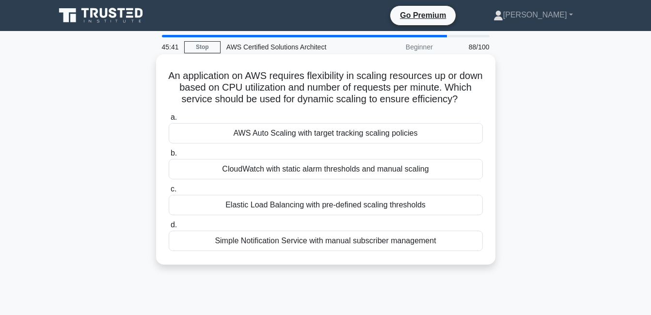
click at [377, 143] on div "AWS Auto Scaling with target tracking scaling policies" at bounding box center [326, 133] width 314 height 20
click at [169, 121] on input "a. AWS Auto Scaling with target tracking scaling policies" at bounding box center [169, 117] width 0 height 6
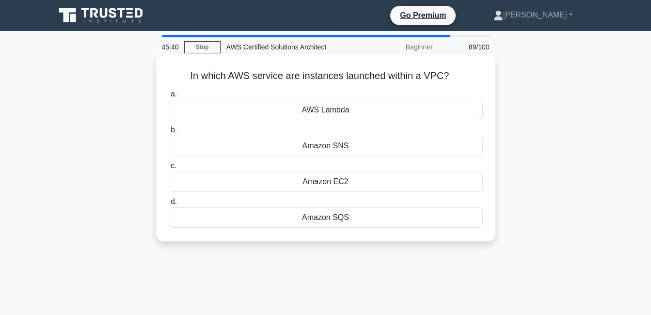
click at [384, 176] on div "Amazon EC2" at bounding box center [326, 182] width 314 height 20
click at [169, 169] on input "c. Amazon EC2" at bounding box center [169, 166] width 0 height 6
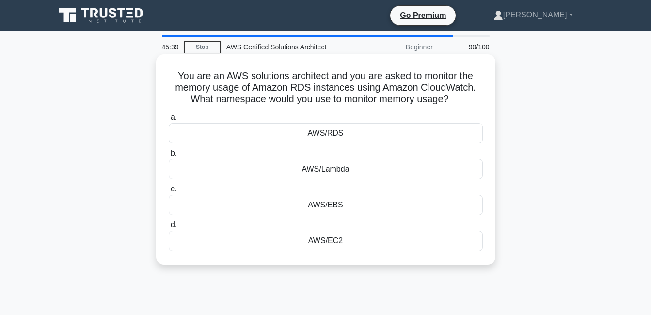
click at [384, 136] on div "AWS/RDS" at bounding box center [326, 133] width 314 height 20
click at [169, 121] on input "a. AWS/RDS" at bounding box center [169, 117] width 0 height 6
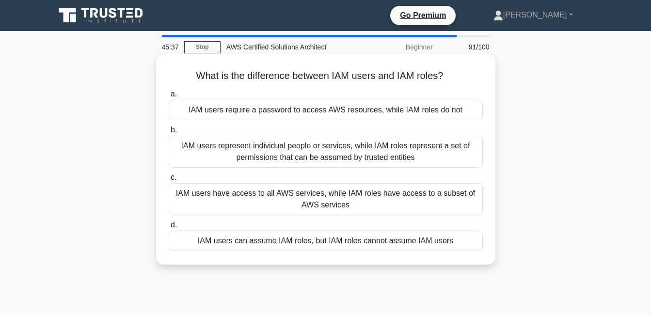
click at [391, 159] on div "IAM users represent individual people or services, while IAM roles represent a …" at bounding box center [326, 152] width 314 height 32
click at [169, 133] on input "b. IAM users represent individual people or services, while IAM roles represent…" at bounding box center [169, 130] width 0 height 6
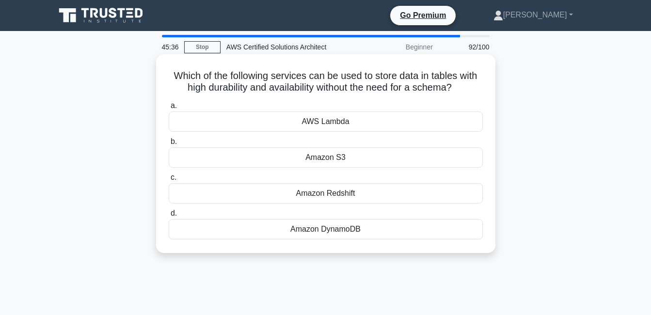
click at [390, 180] on label "c. Amazon Redshift" at bounding box center [326, 188] width 314 height 32
click at [169, 180] on input "c. Amazon Redshift" at bounding box center [169, 177] width 0 height 6
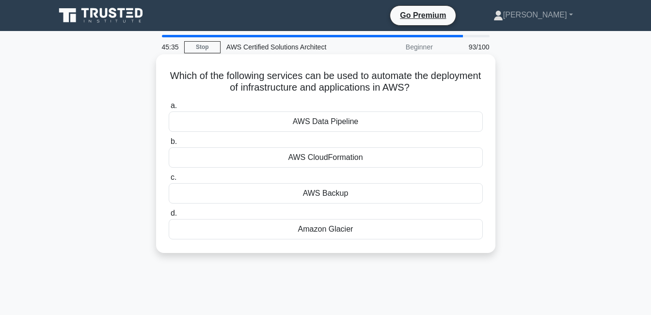
click at [347, 177] on label "c. AWS Backup" at bounding box center [326, 188] width 314 height 32
click at [169, 177] on input "c. AWS Backup" at bounding box center [169, 177] width 0 height 6
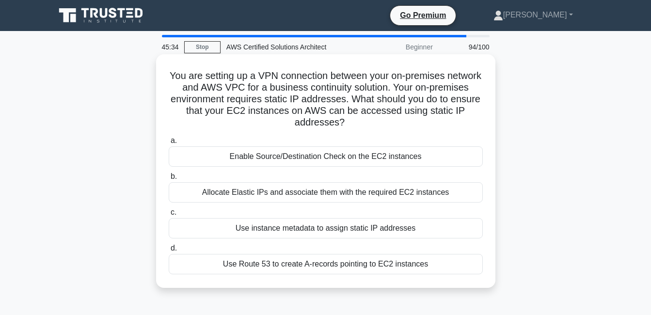
click at [326, 111] on h5 "You are setting up a VPN connection between your on-premises network and AWS VP…" at bounding box center [326, 99] width 316 height 59
click at [337, 160] on div "Enable Source/Destination Check on the EC2 instances" at bounding box center [326, 156] width 314 height 20
click at [169, 144] on input "a. Enable Source/Destination Check on the EC2 instances" at bounding box center [169, 141] width 0 height 6
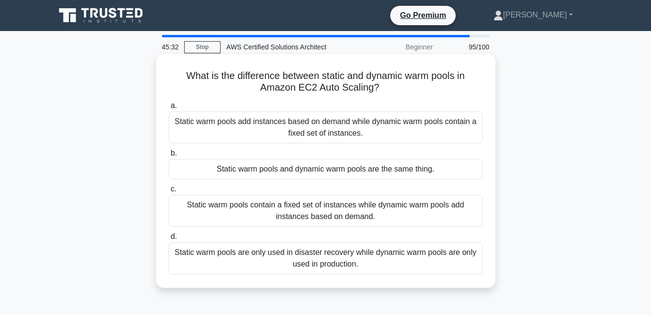
click at [341, 184] on label "c. Static warm pools contain a fixed set of instances while dynamic warm pools …" at bounding box center [326, 205] width 314 height 44
click at [169, 186] on input "c. Static warm pools contain a fixed set of instances while dynamic warm pools …" at bounding box center [169, 189] width 0 height 6
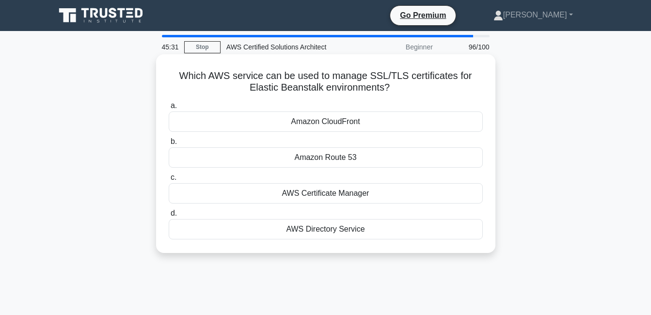
click at [342, 184] on div "AWS Certificate Manager" at bounding box center [326, 193] width 314 height 20
click at [169, 181] on input "c. AWS Certificate Manager" at bounding box center [169, 177] width 0 height 6
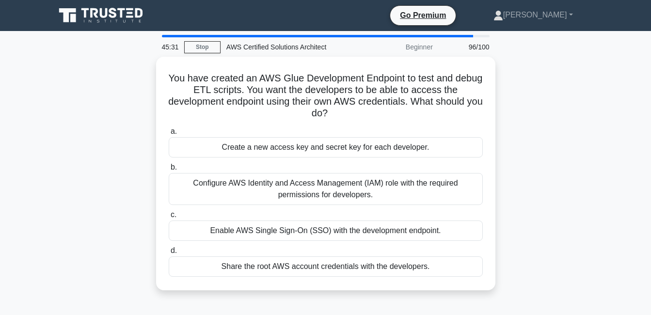
click at [342, 184] on div "Configure AWS Identity and Access Management (IAM) role with the required permi…" at bounding box center [326, 189] width 314 height 32
click at [169, 171] on input "b. Configure AWS Identity and Access Management (IAM) role with the required pe…" at bounding box center [169, 167] width 0 height 6
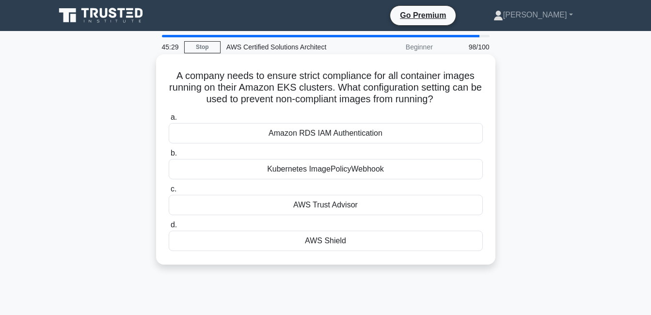
drag, startPoint x: 342, startPoint y: 184, endPoint x: 356, endPoint y: 210, distance: 29.7
click at [356, 210] on div "AWS Trust Advisor" at bounding box center [326, 205] width 314 height 20
click at [169, 192] on input "c. AWS Trust Advisor" at bounding box center [169, 189] width 0 height 6
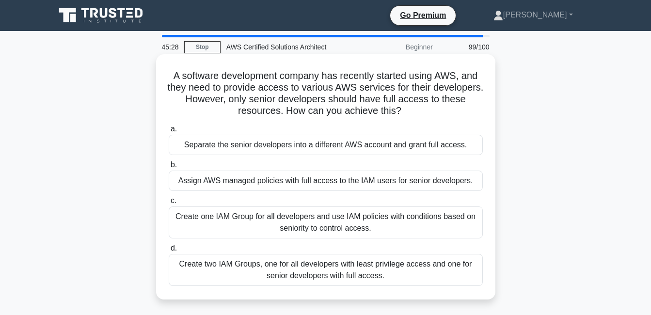
click at [362, 223] on div "Create one IAM Group for all developers and use IAM policies with conditions ba…" at bounding box center [326, 222] width 314 height 32
click at [169, 204] on input "c. Create one IAM Group for all developers and use IAM policies with conditions…" at bounding box center [169, 201] width 0 height 6
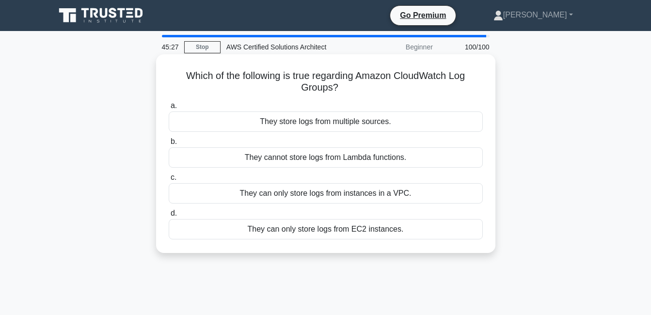
click at [362, 226] on div "They can only store logs from EC2 instances." at bounding box center [326, 229] width 314 height 20
click at [169, 217] on input "d. They can only store logs from EC2 instances." at bounding box center [169, 213] width 0 height 6
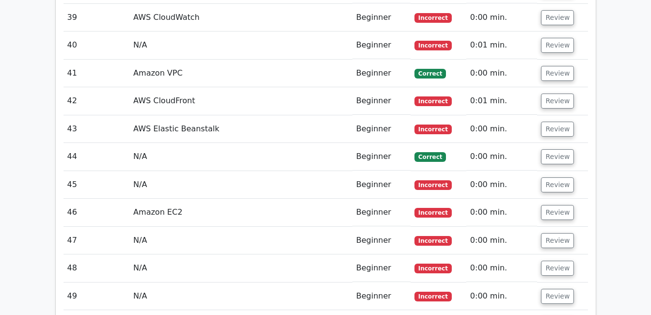
scroll to position [2540, 0]
